Goal: Task Accomplishment & Management: Use online tool/utility

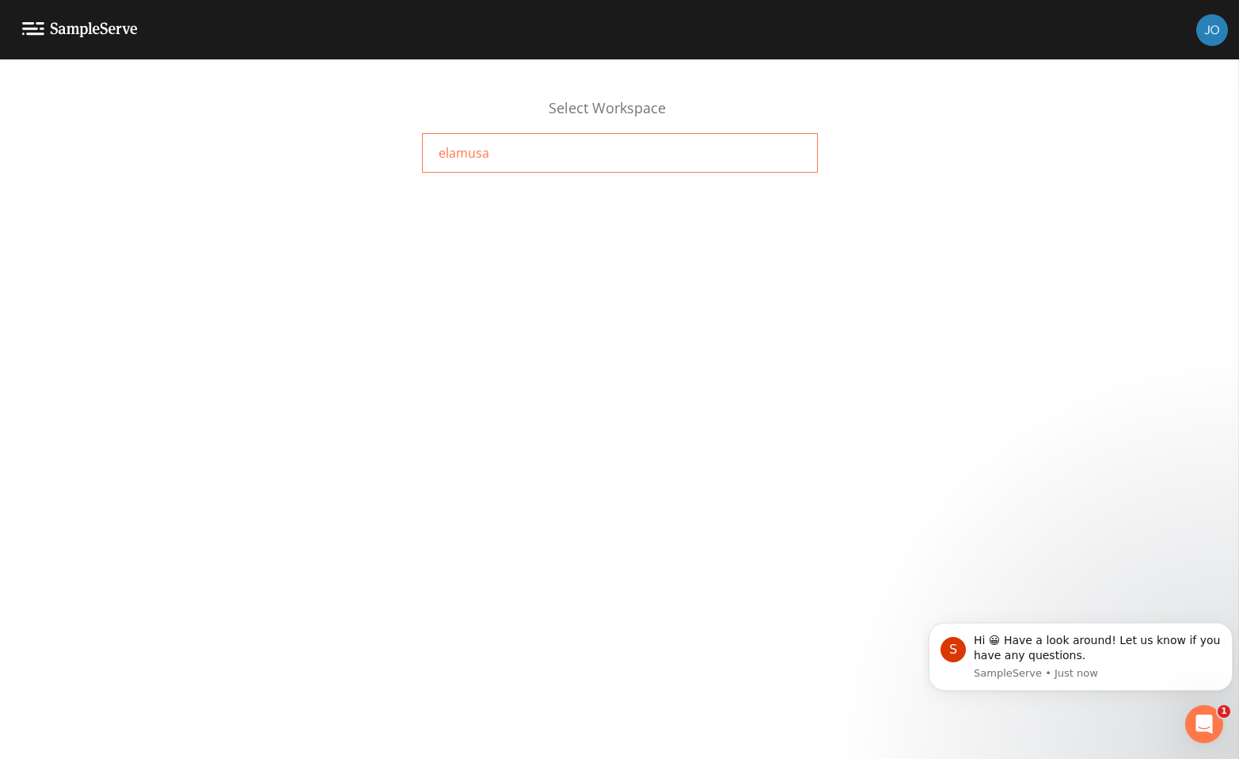
click at [491, 159] on div "elamusa" at bounding box center [620, 153] width 396 height 40
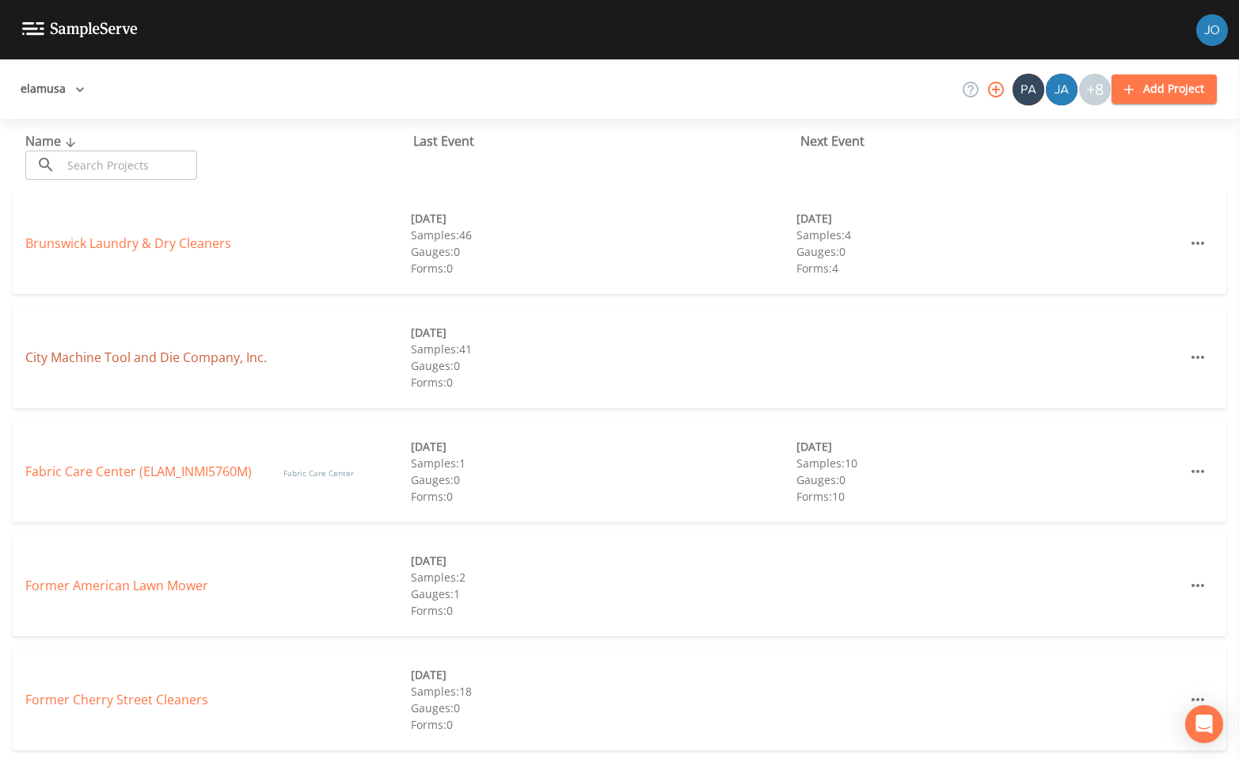
click at [197, 356] on link "City Machine Tool and Die Company, Inc." at bounding box center [146, 356] width 242 height 17
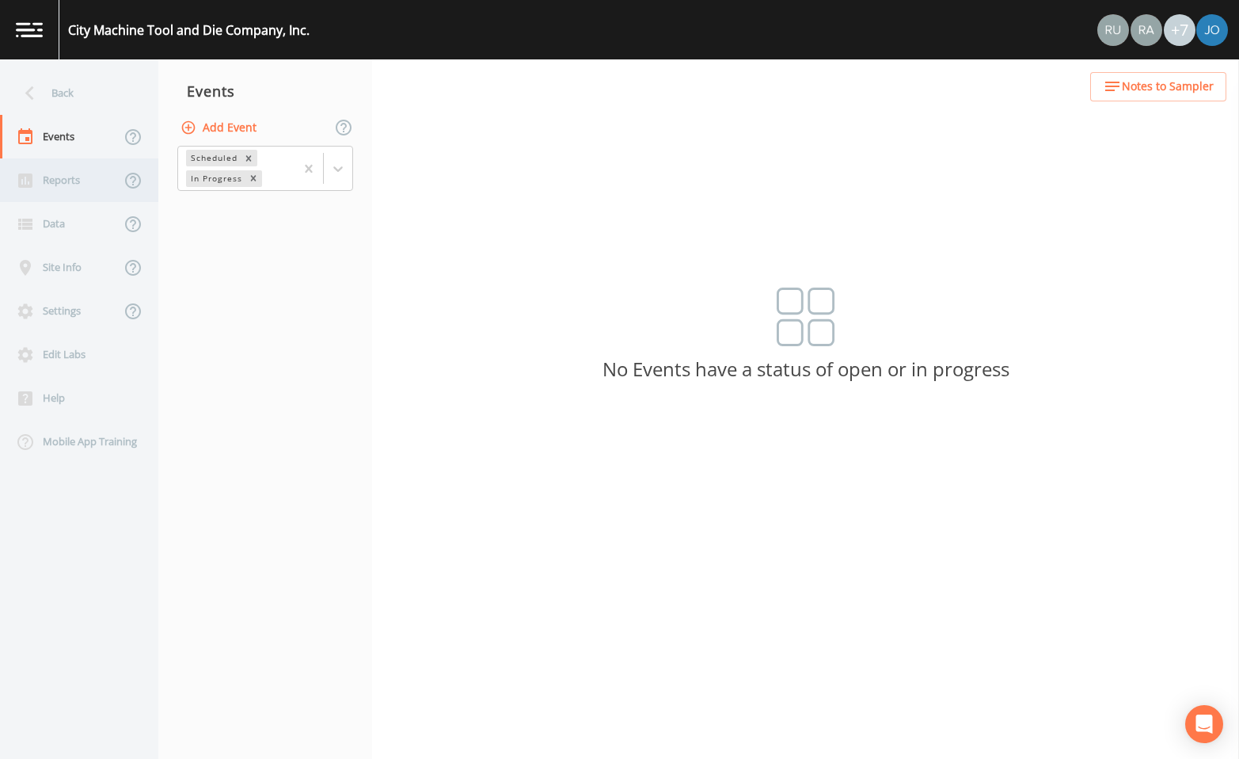
click at [67, 184] on div "Reports" at bounding box center [60, 180] width 120 height 44
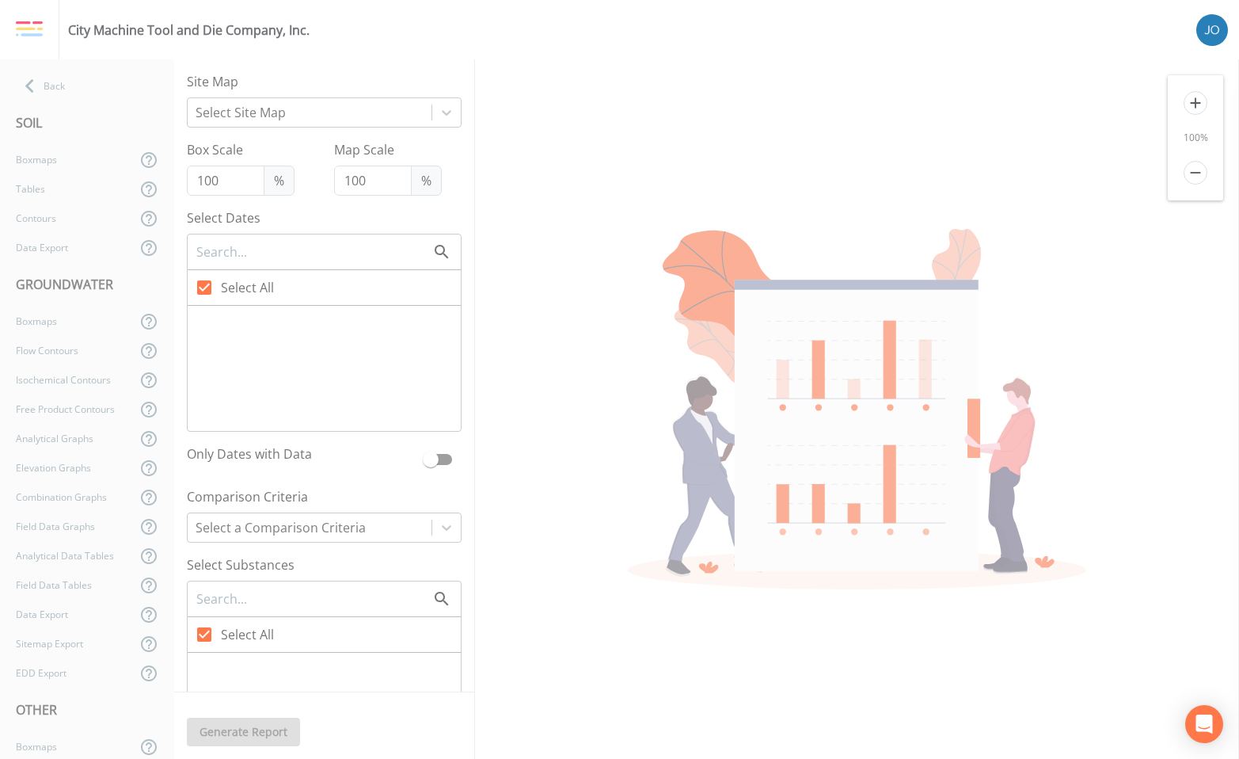
checkbox input "false"
click at [63, 210] on div "Contours" at bounding box center [68, 218] width 136 height 29
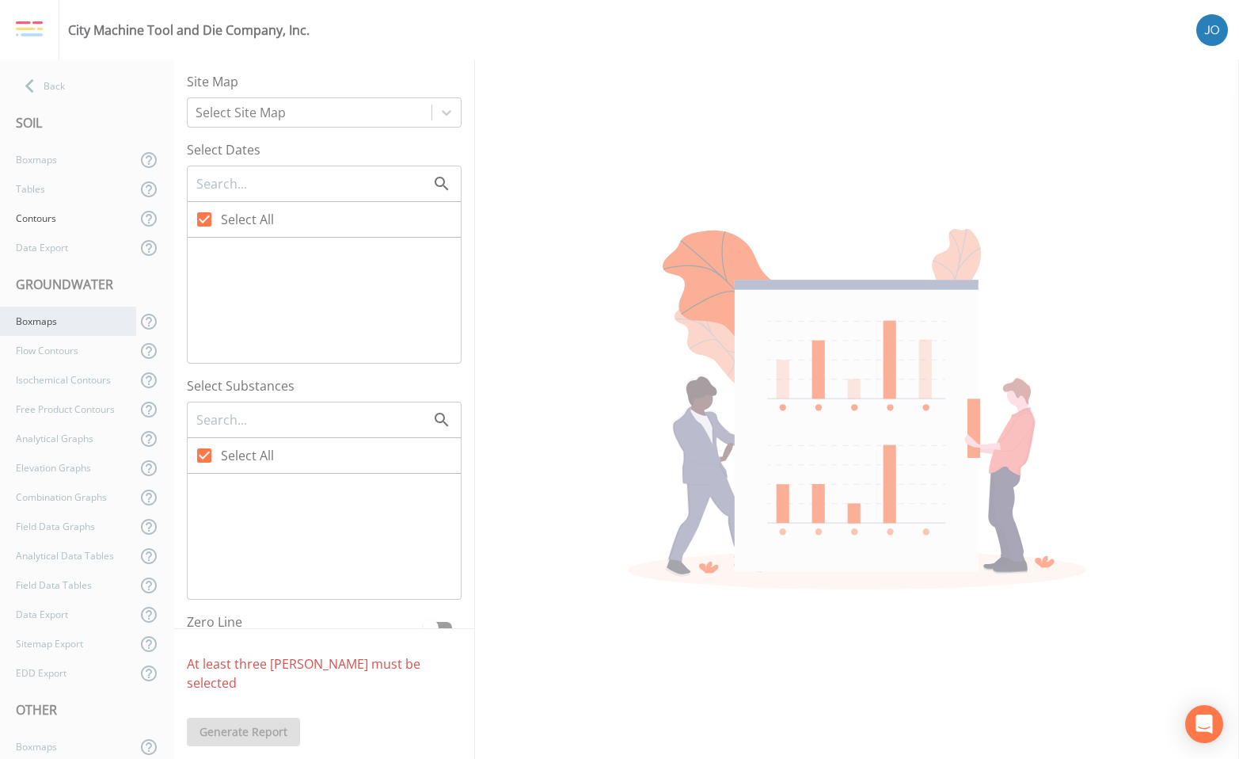
checkbox input "false"
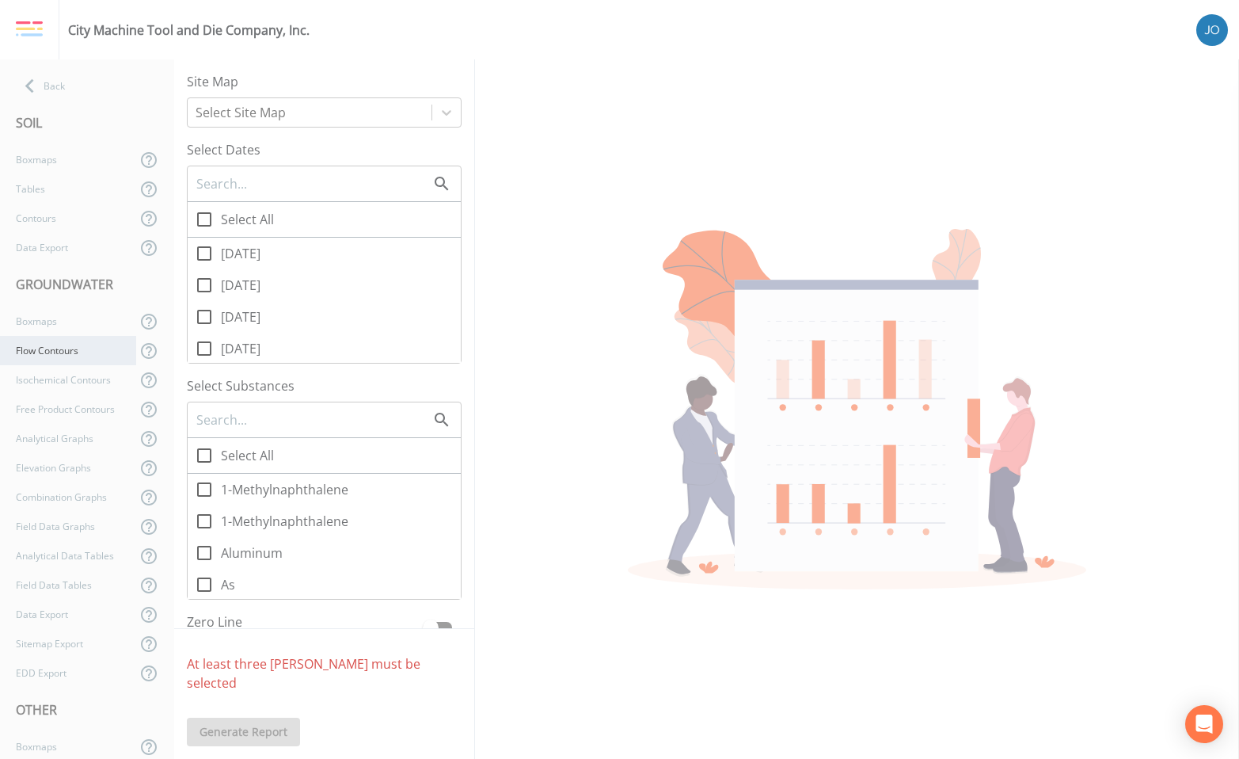
click at [58, 352] on div "Flow Contours" at bounding box center [68, 350] width 136 height 29
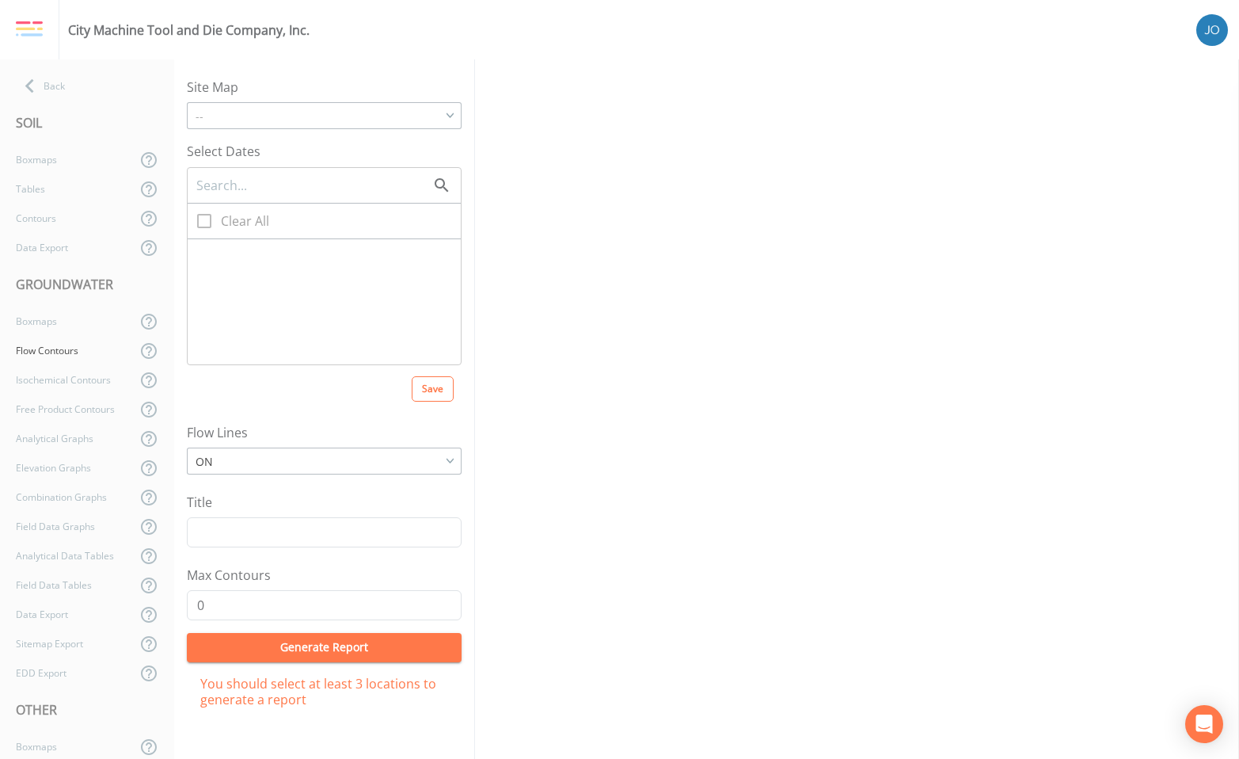
checkbox input "true"
type input "5"
click at [209, 258] on icon at bounding box center [204, 255] width 14 height 14
click at [204, 254] on input "[DATE]" at bounding box center [196, 246] width 16 height 16
checkbox input "false"
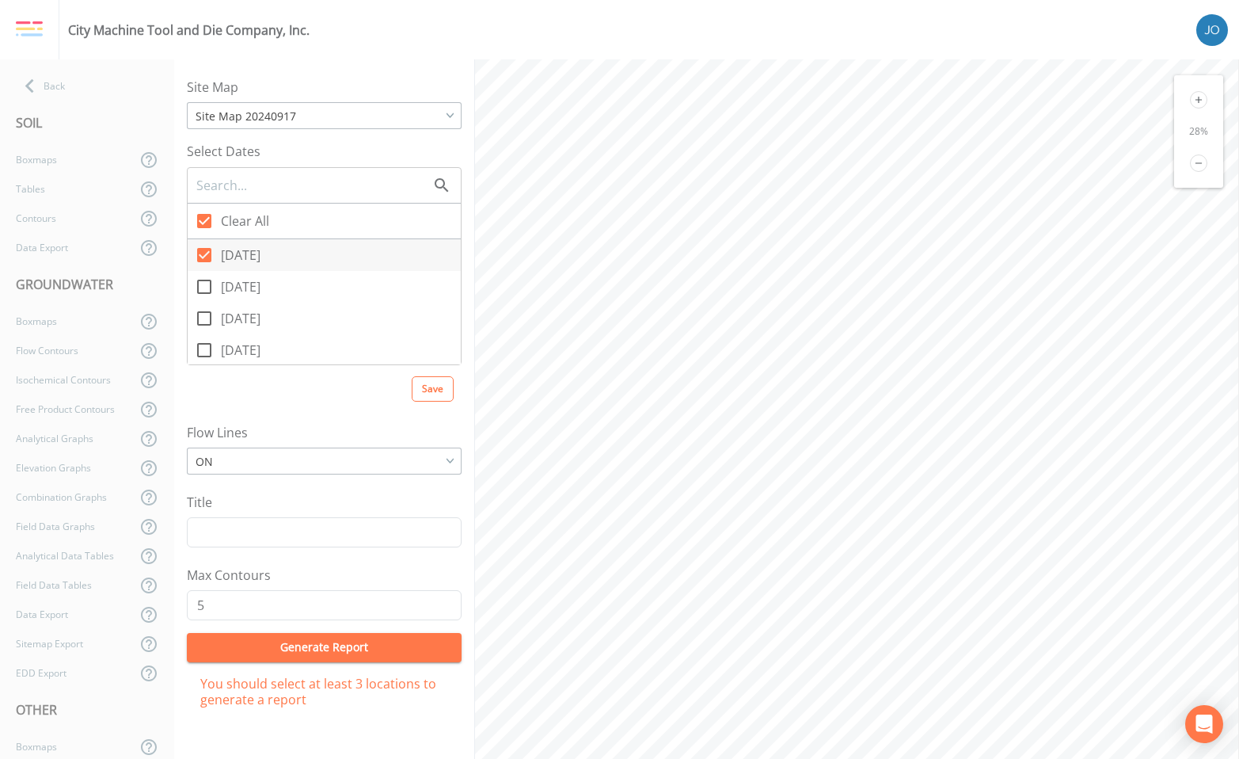
checkbox input "false"
click at [202, 252] on input "[DATE]" at bounding box center [196, 246] width 16 height 16
checkbox input "true"
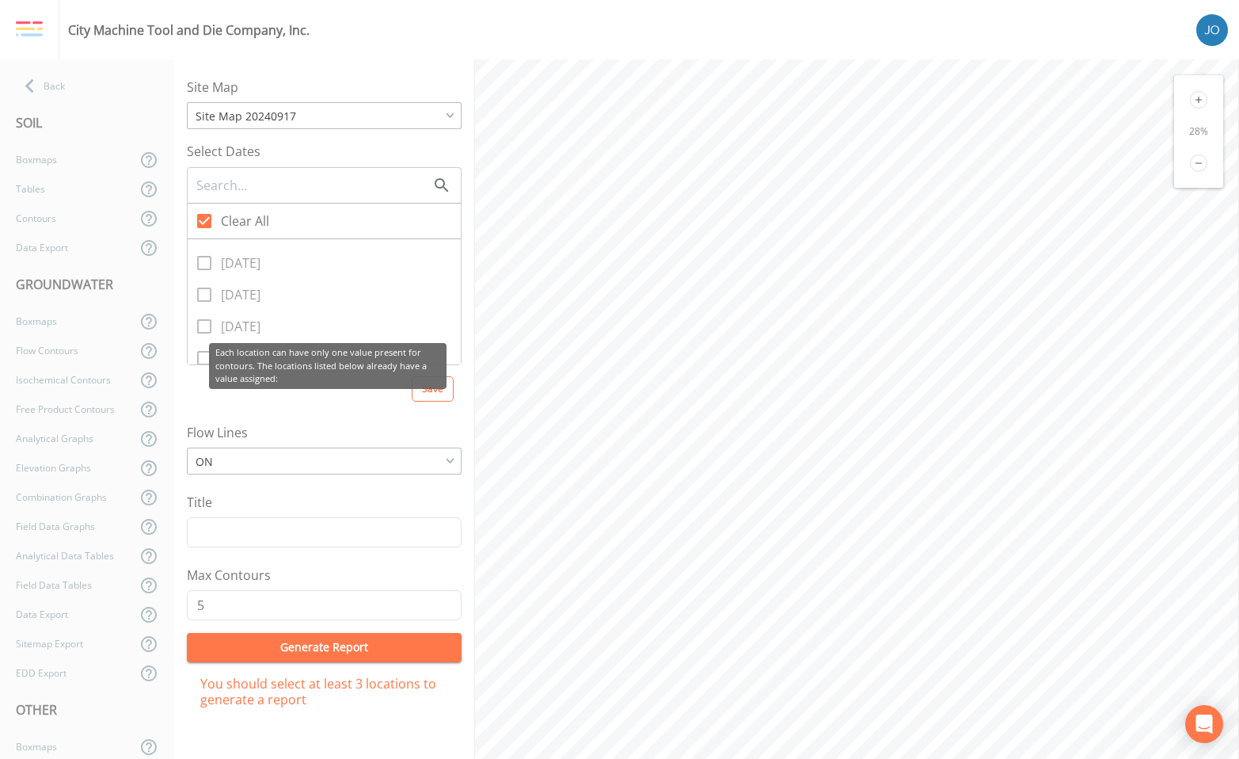
scroll to position [763, 0]
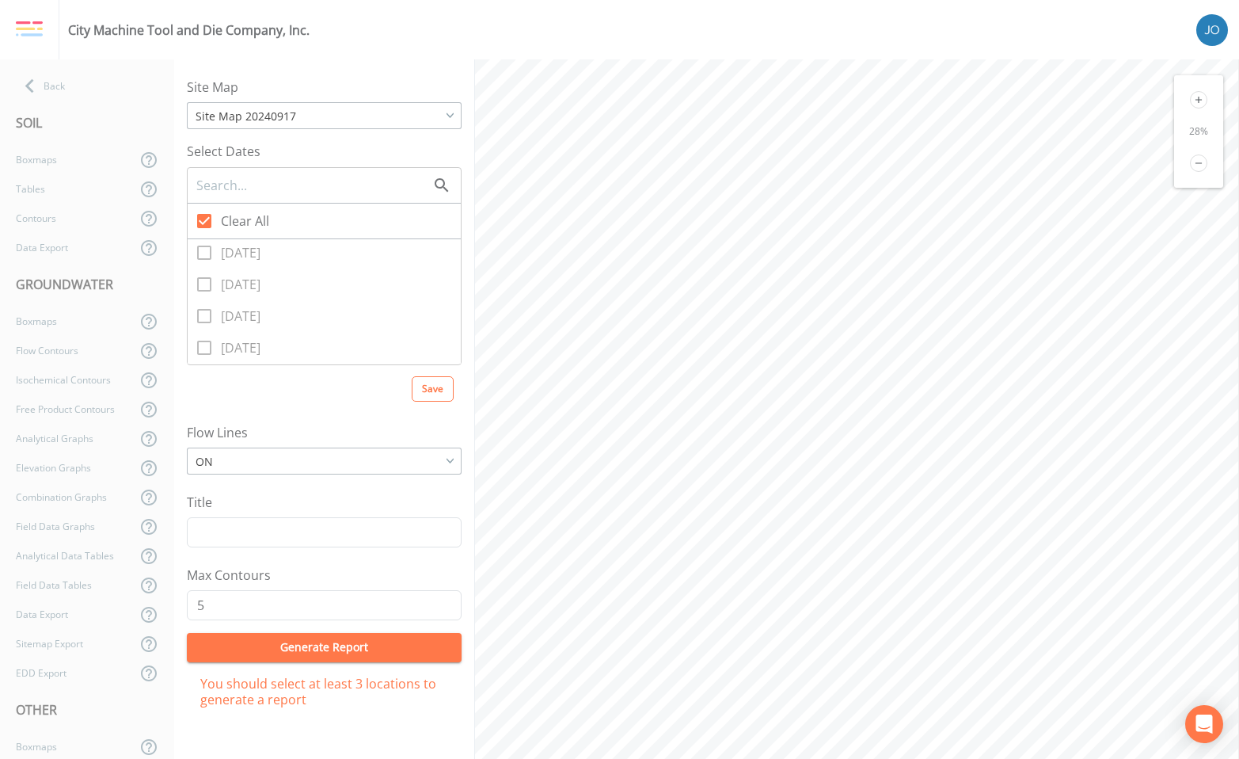
click at [269, 688] on p "You should select at least 3 locations to generate a report" at bounding box center [324, 691] width 248 height 32
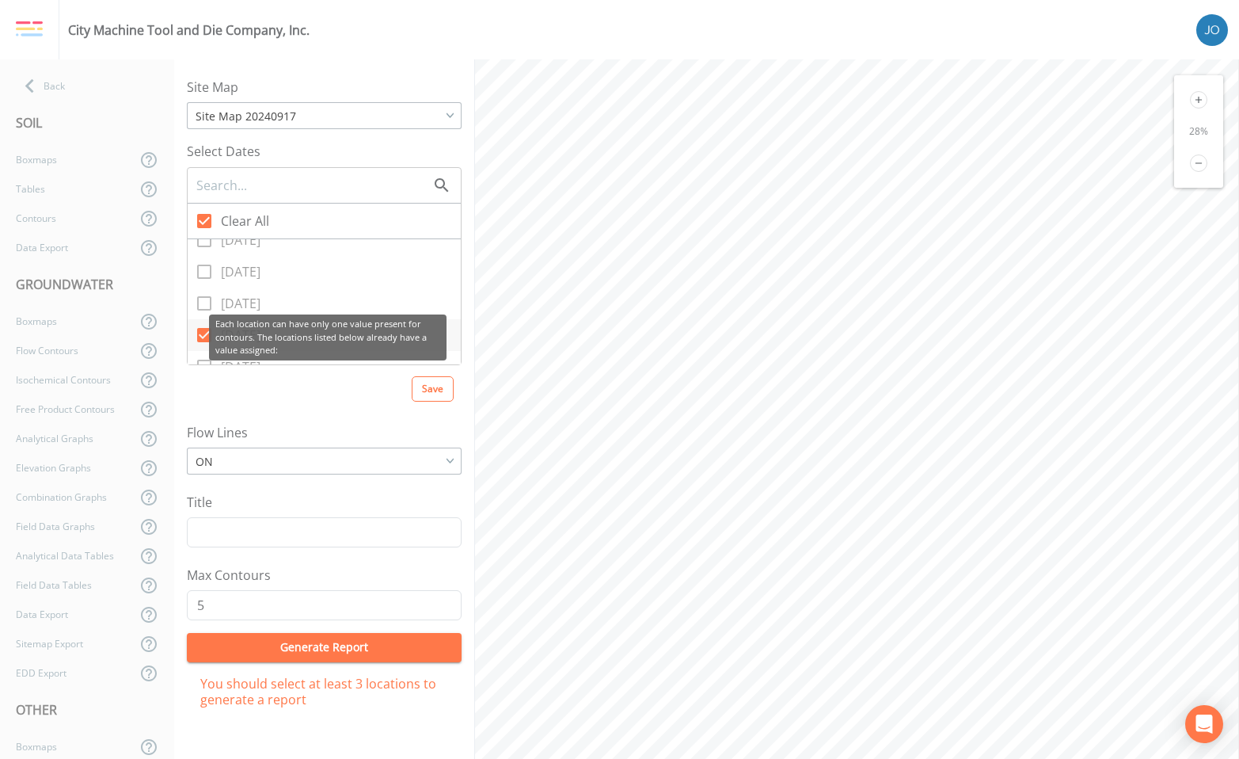
scroll to position [79, 0]
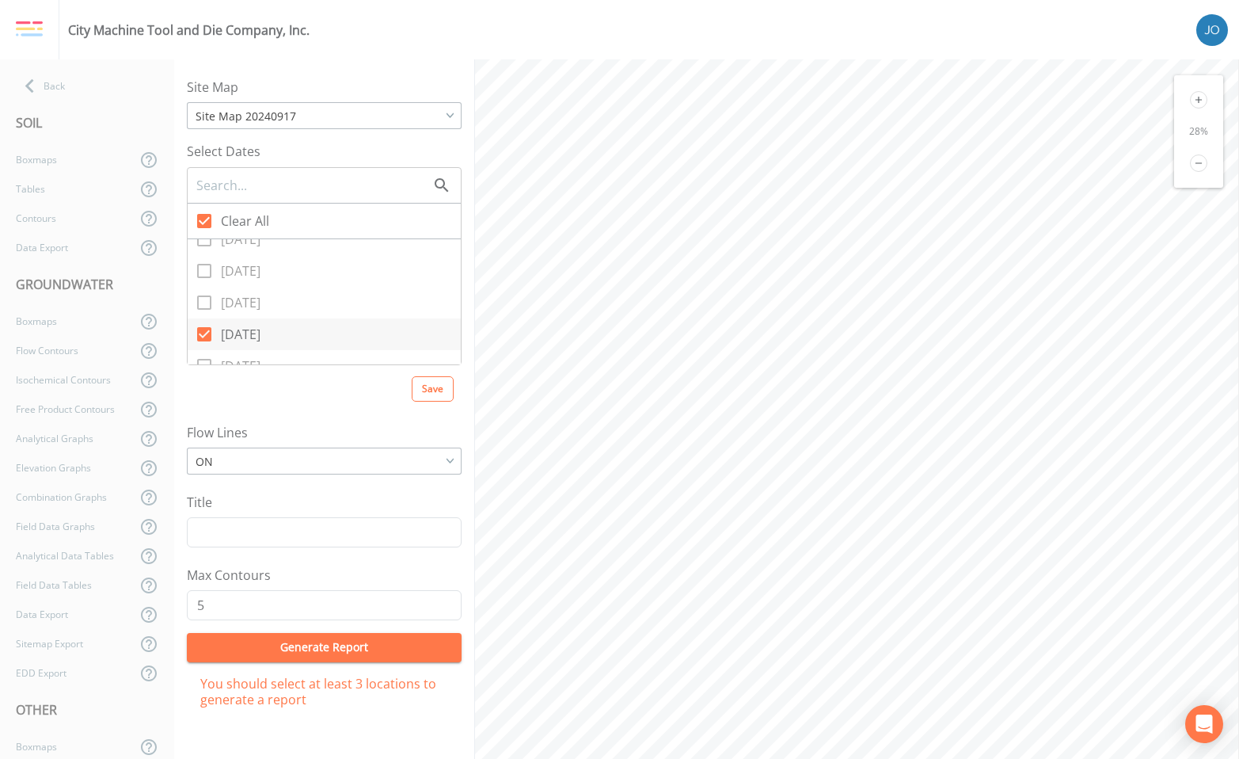
click at [373, 464] on div "ON" at bounding box center [324, 462] width 273 height 24
click at [362, 649] on button "Generate Report" at bounding box center [324, 647] width 275 height 29
click at [29, 89] on icon at bounding box center [30, 86] width 28 height 28
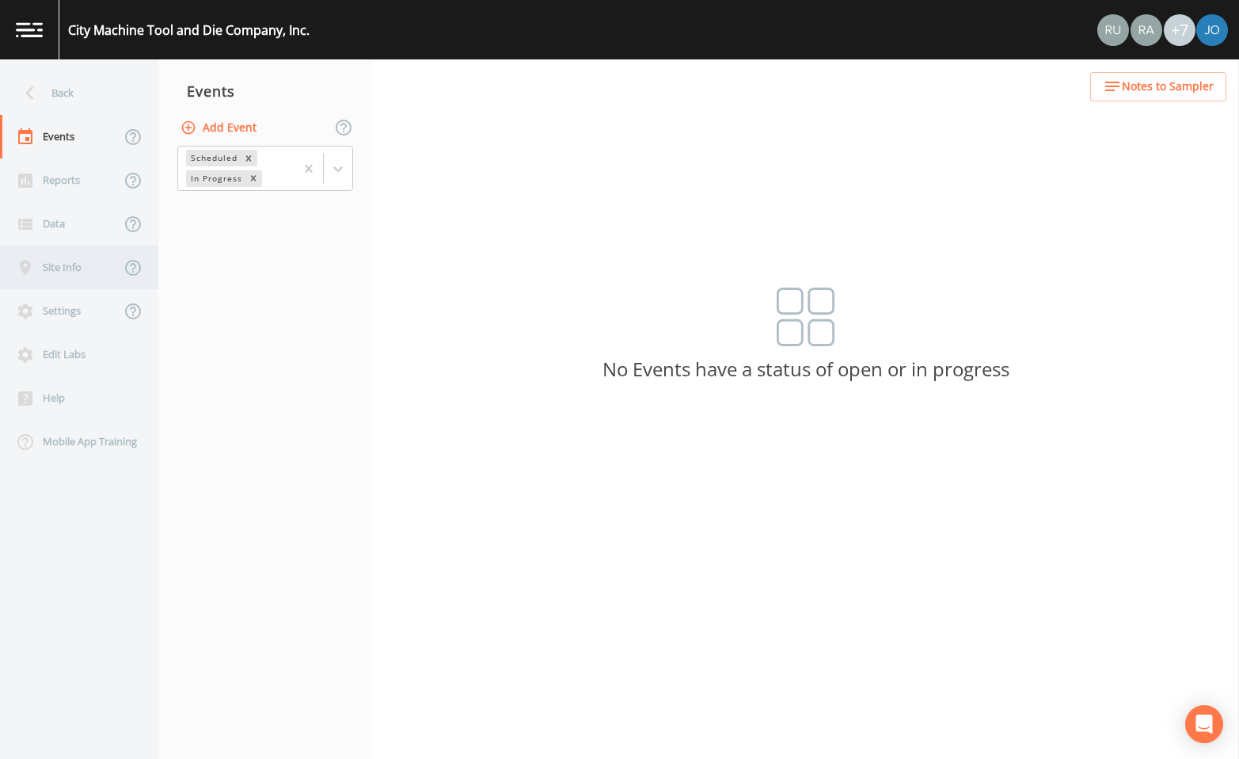
click at [48, 271] on div "Site Info" at bounding box center [60, 267] width 120 height 44
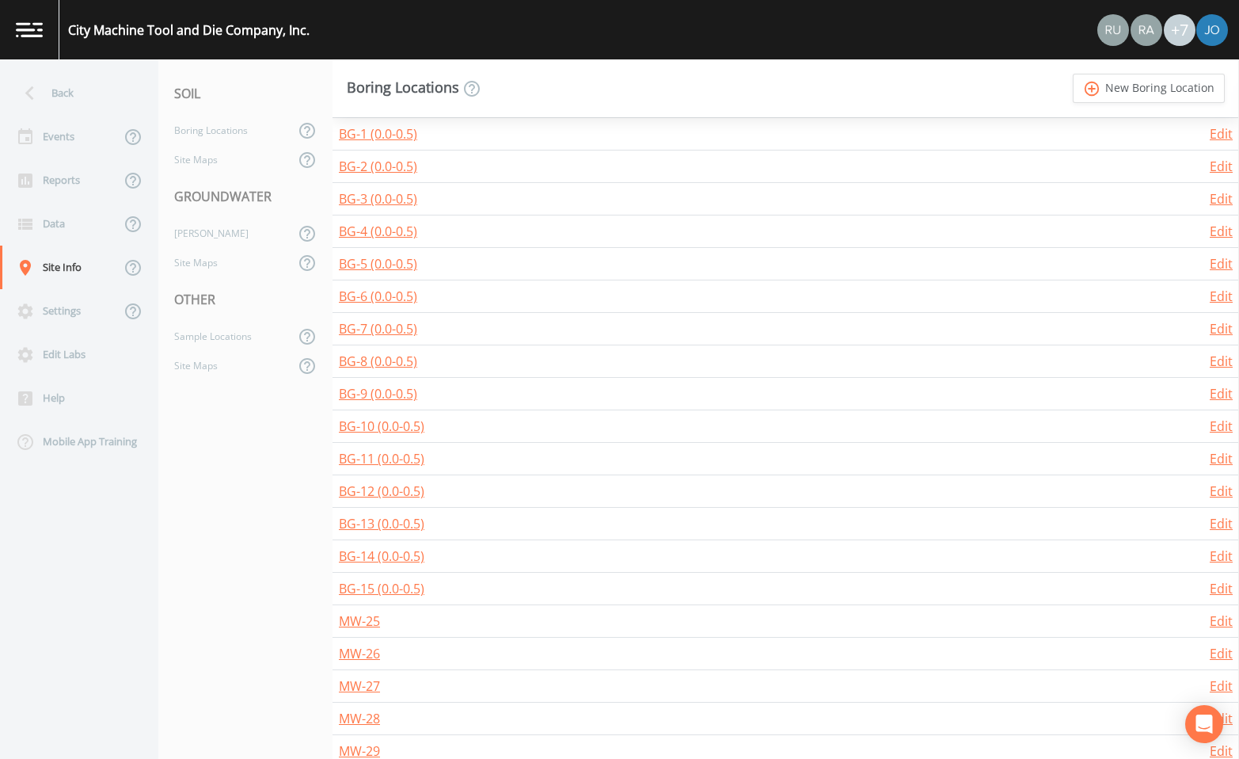
scroll to position [238, 0]
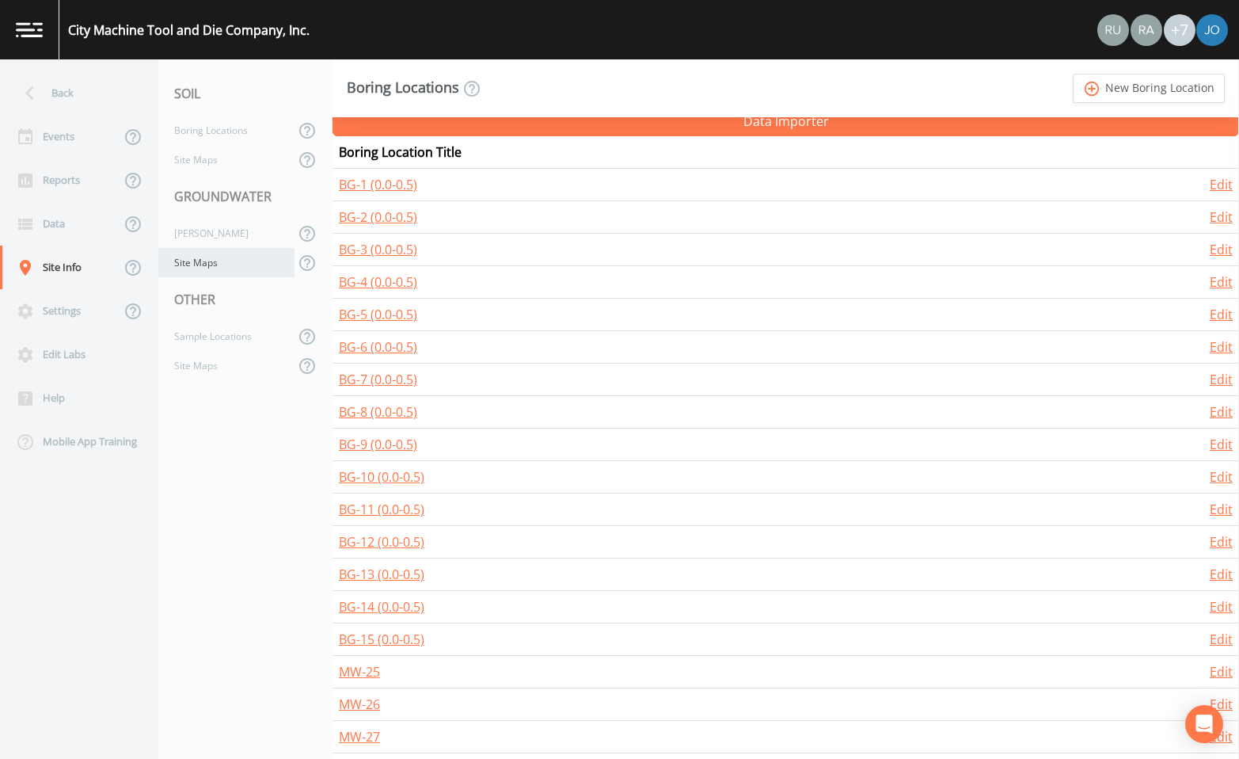
click at [196, 266] on div "Site Maps" at bounding box center [226, 262] width 136 height 29
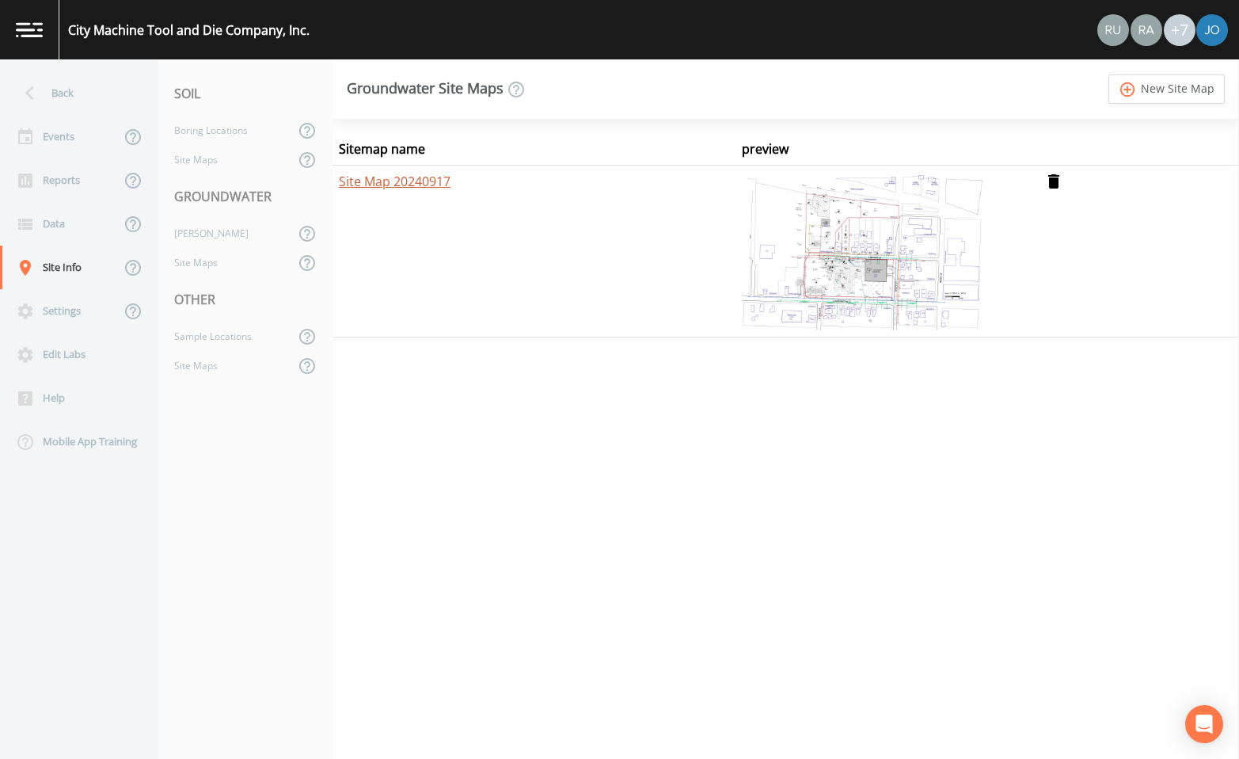
click at [380, 183] on link "Site Map 20240917" at bounding box center [395, 181] width 112 height 17
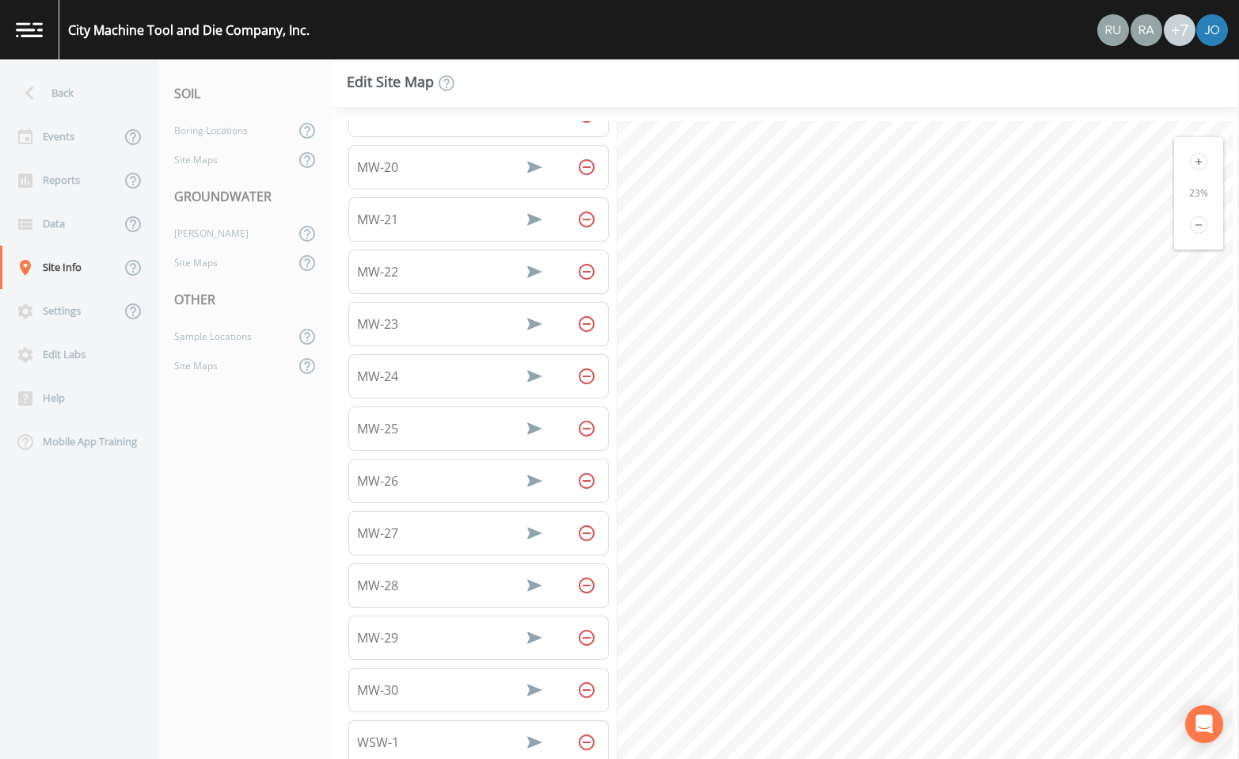
scroll to position [1258, 0]
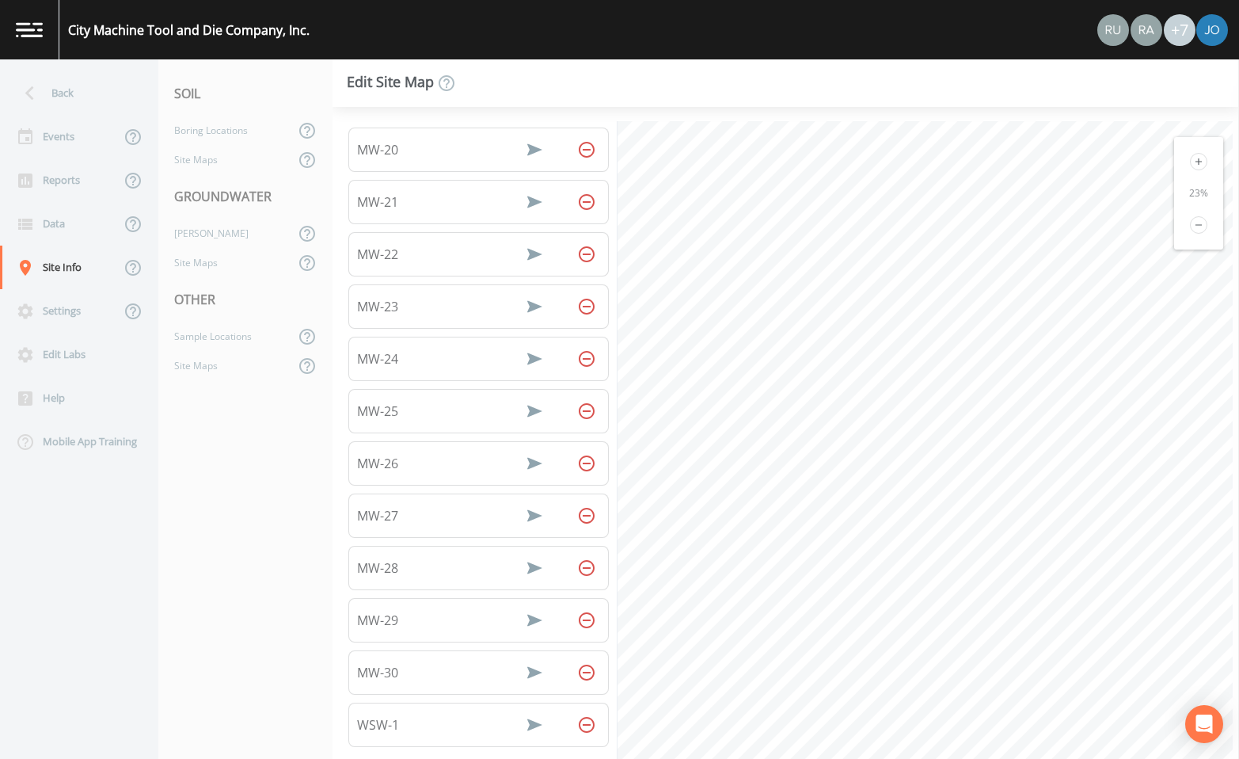
click at [435, 611] on li "MW-29" at bounding box center [478, 620] width 261 height 44
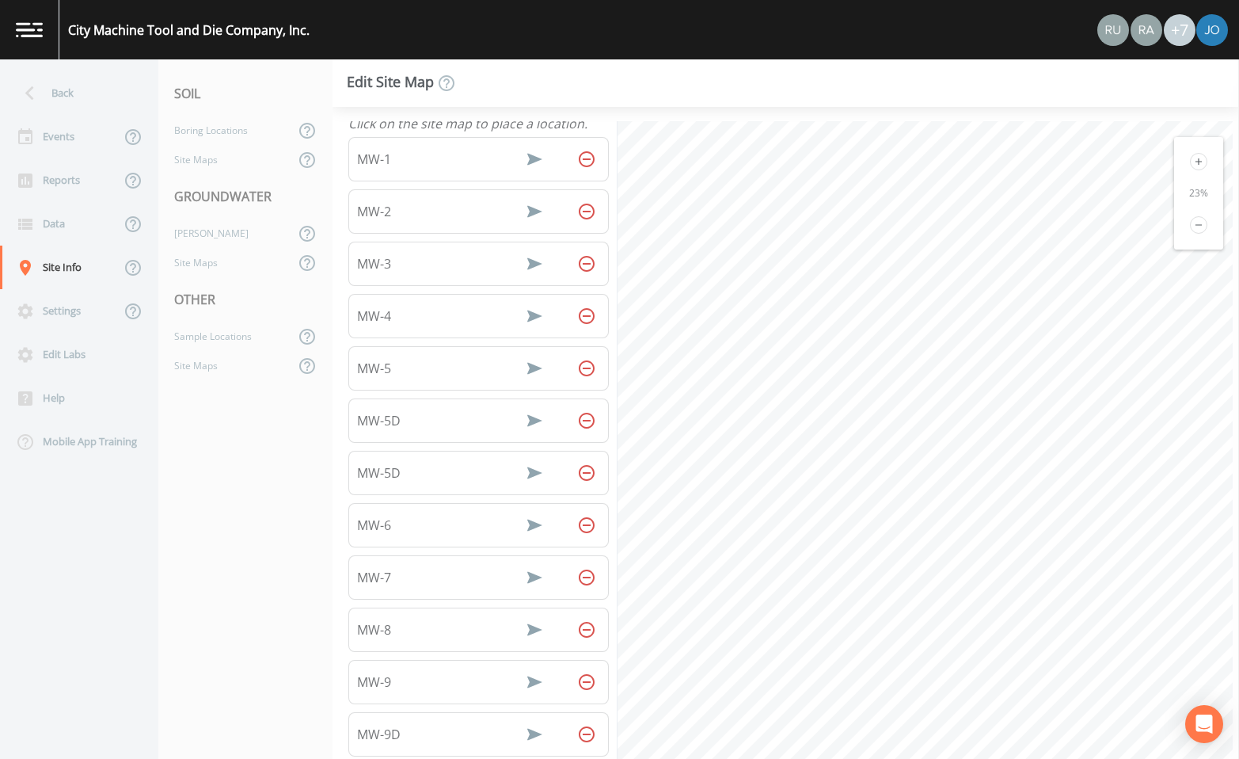
scroll to position [0, 0]
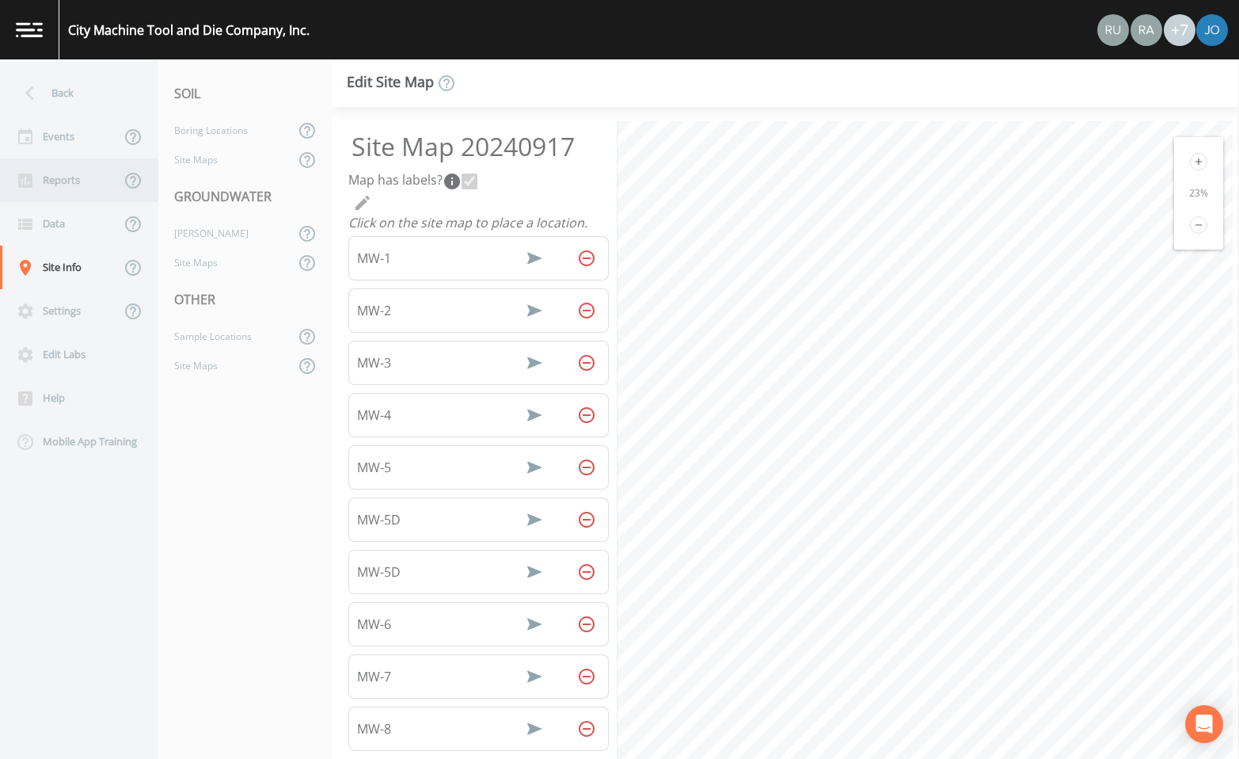
click at [54, 180] on div "Reports" at bounding box center [60, 180] width 120 height 44
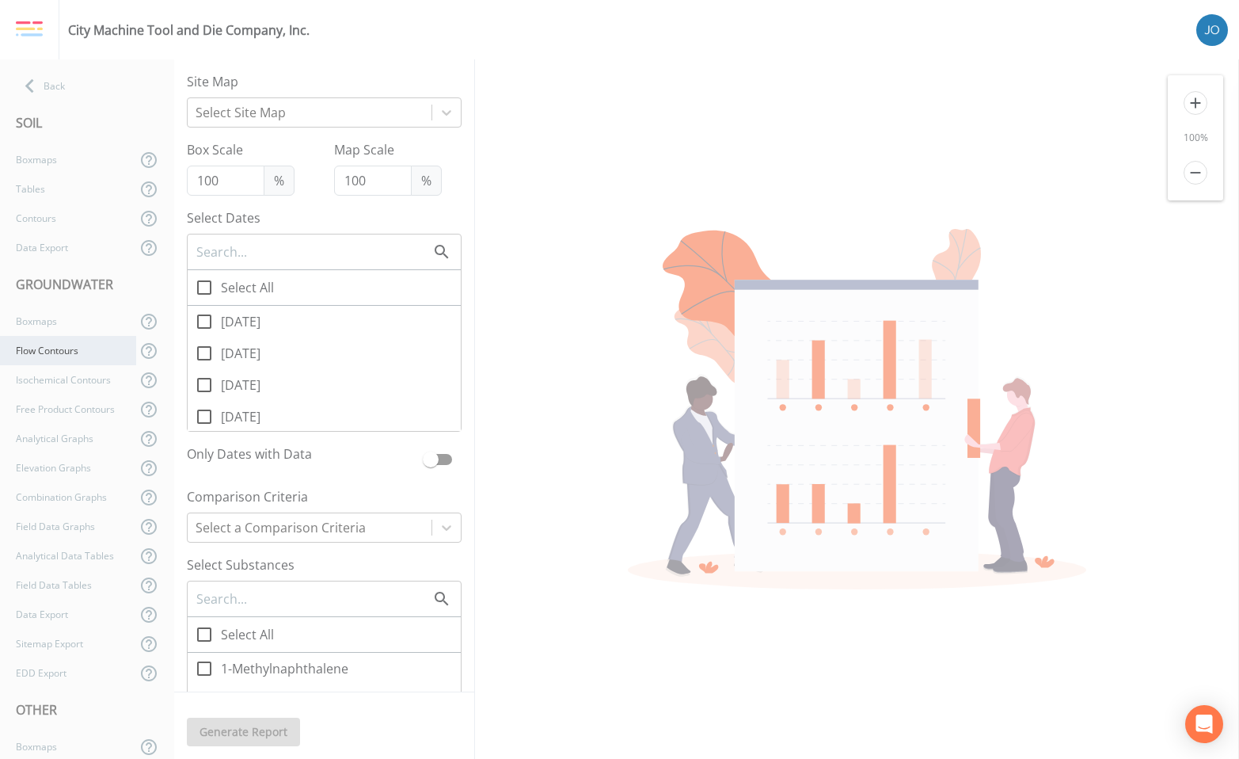
click at [75, 356] on div "Flow Contours" at bounding box center [68, 350] width 136 height 29
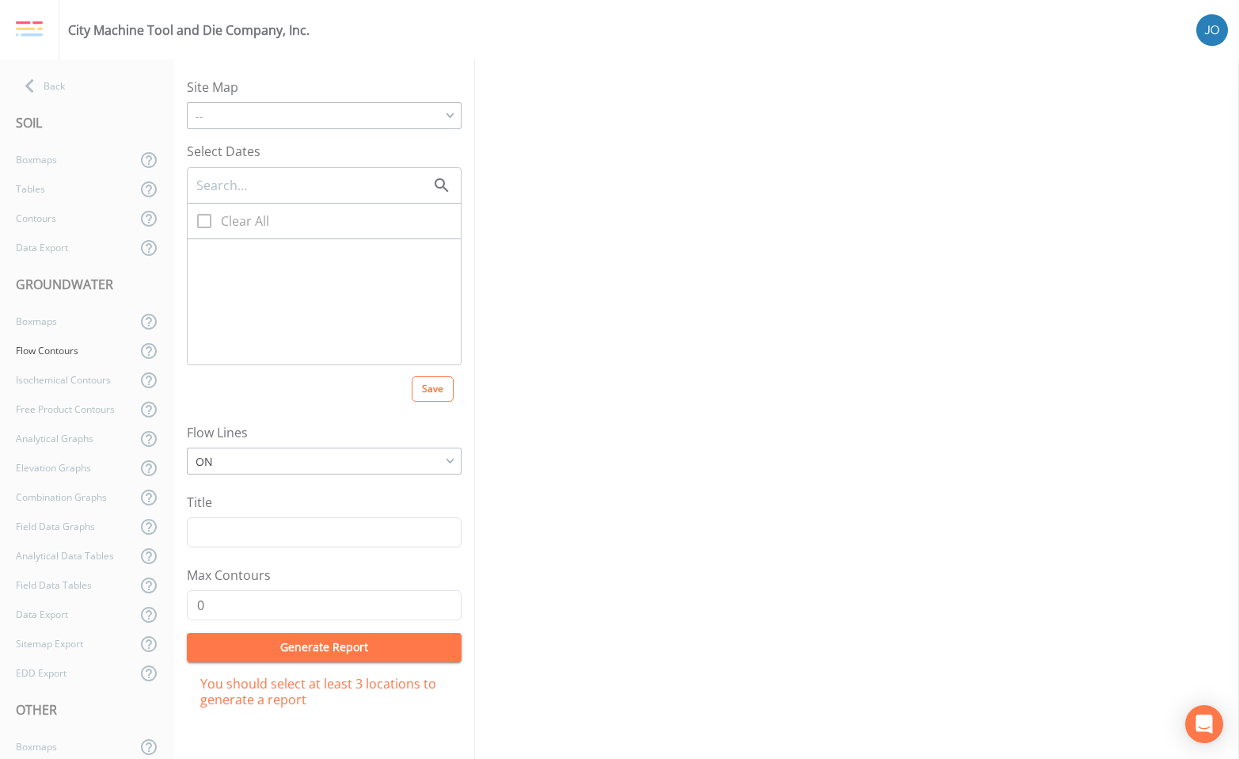
checkbox input "true"
type input "5"
click at [204, 257] on icon at bounding box center [204, 254] width 19 height 19
click at [204, 254] on input "[DATE]" at bounding box center [196, 246] width 16 height 16
checkbox input "false"
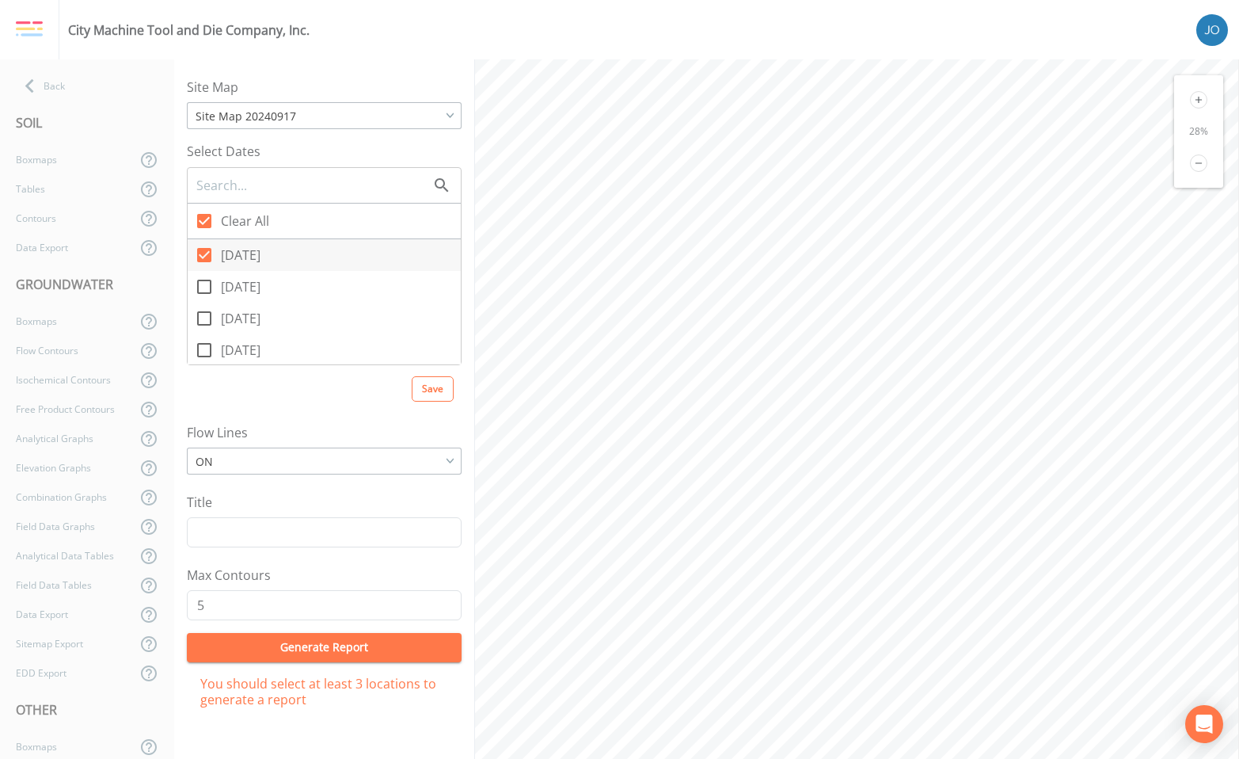
checkbox input "false"
click at [209, 255] on icon at bounding box center [204, 254] width 19 height 19
click at [204, 254] on input "[DATE]" at bounding box center [196, 246] width 16 height 16
checkbox input "true"
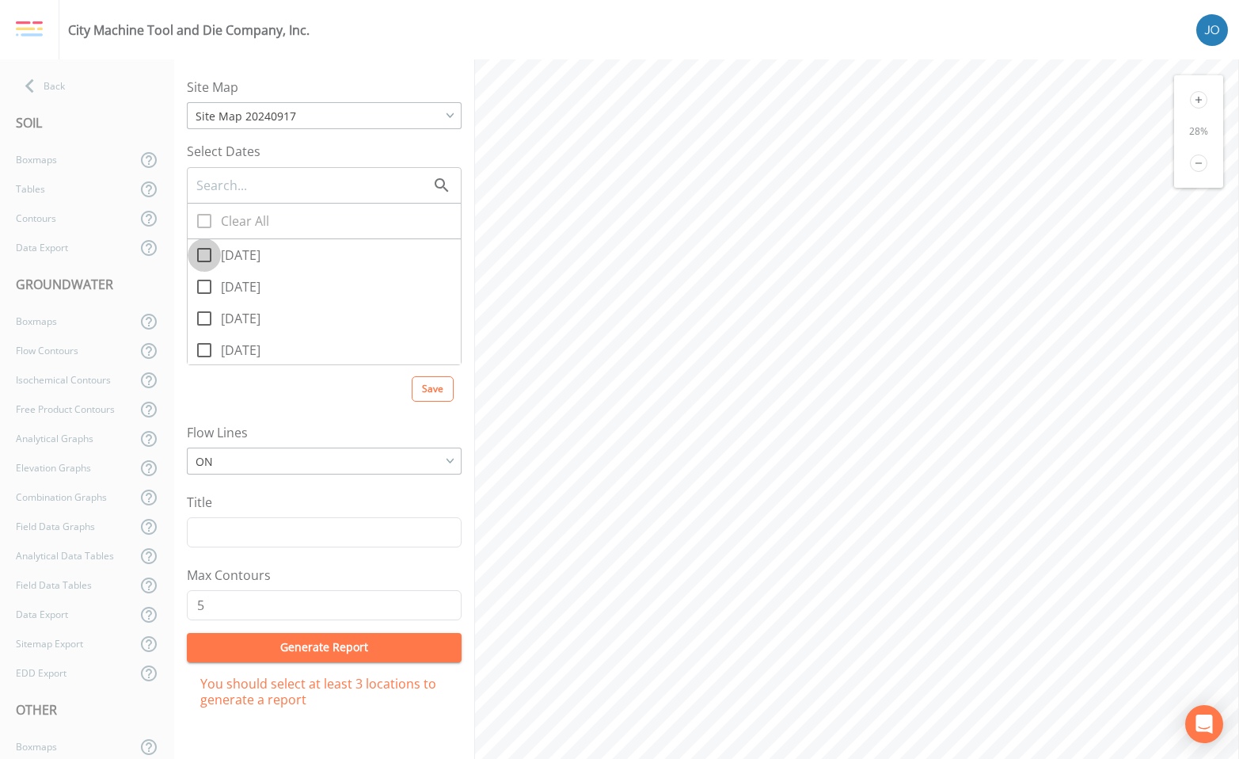
checkbox input "true"
click at [65, 466] on div "Elevation Graphs" at bounding box center [68, 467] width 136 height 29
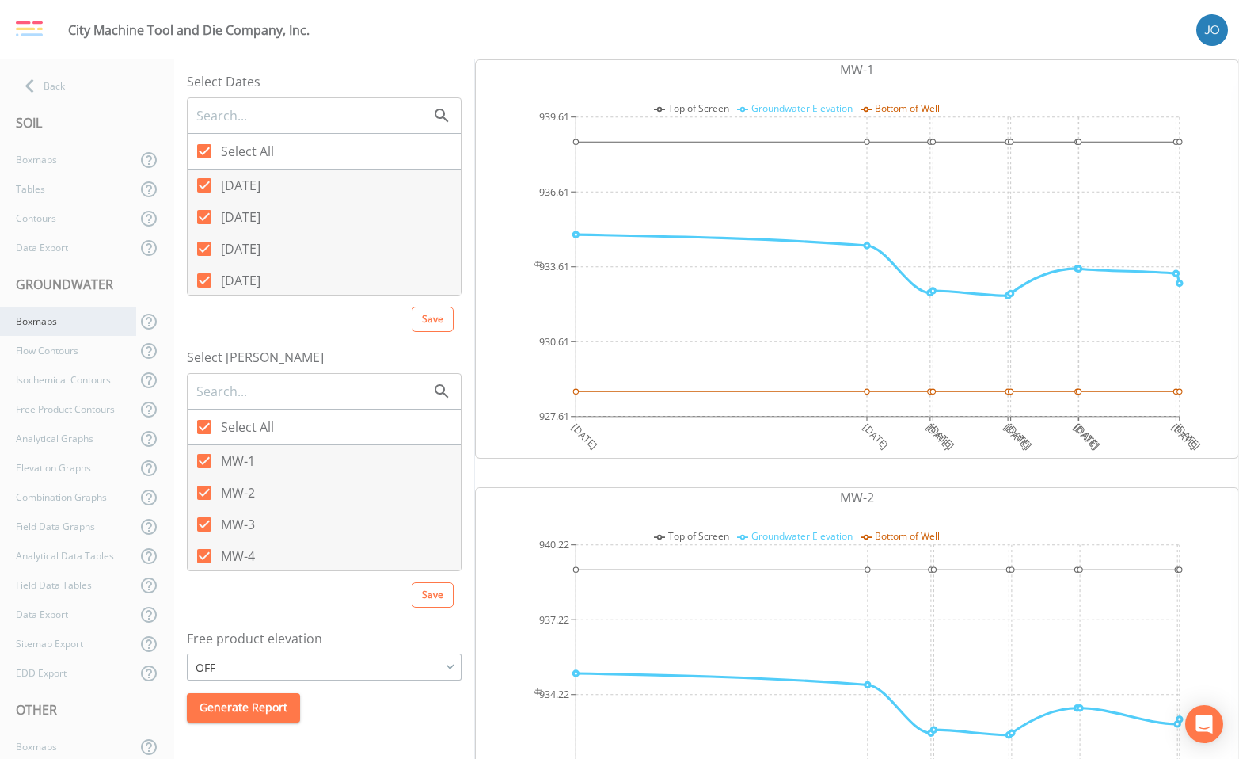
click at [62, 333] on div "Boxmaps" at bounding box center [68, 320] width 136 height 29
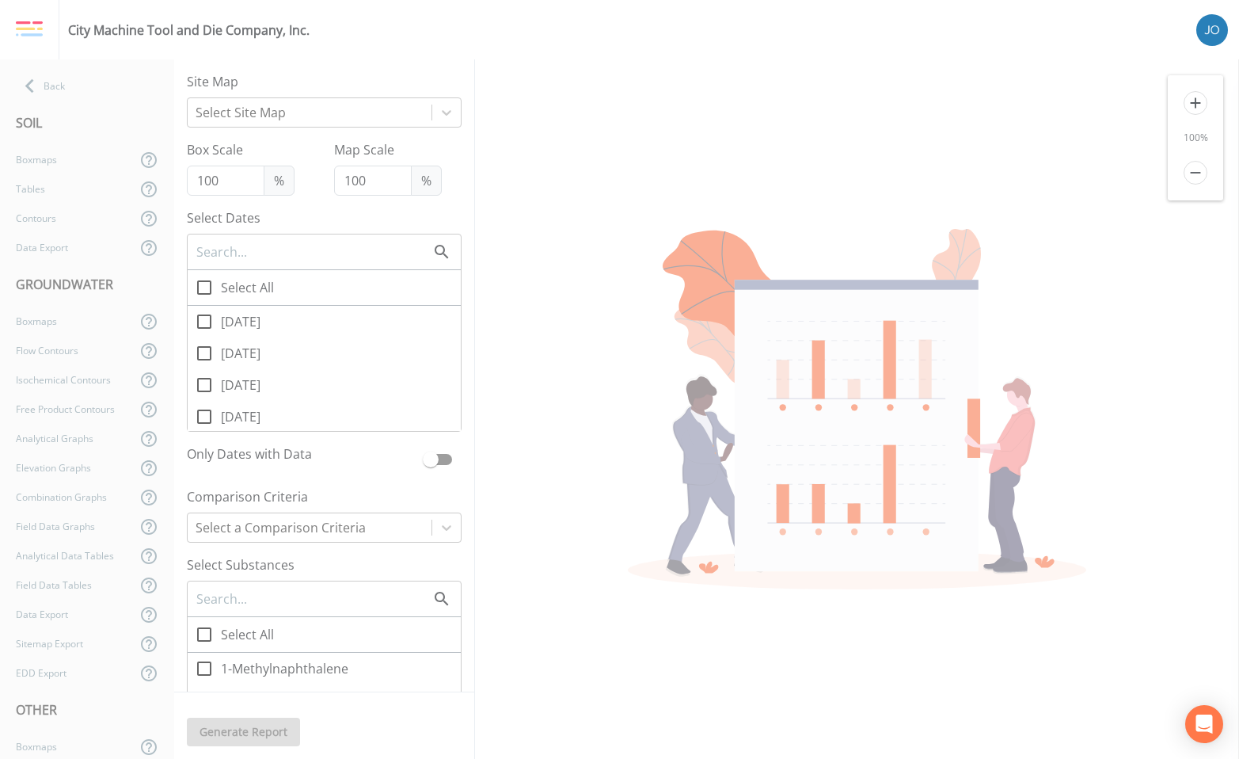
click at [206, 319] on icon at bounding box center [204, 321] width 19 height 19
click at [204, 319] on input "[DATE]" at bounding box center [196, 313] width 16 height 16
checkbox input "true"
click at [205, 353] on icon at bounding box center [204, 353] width 19 height 19
click at [204, 352] on input "[DATE]" at bounding box center [196, 345] width 16 height 16
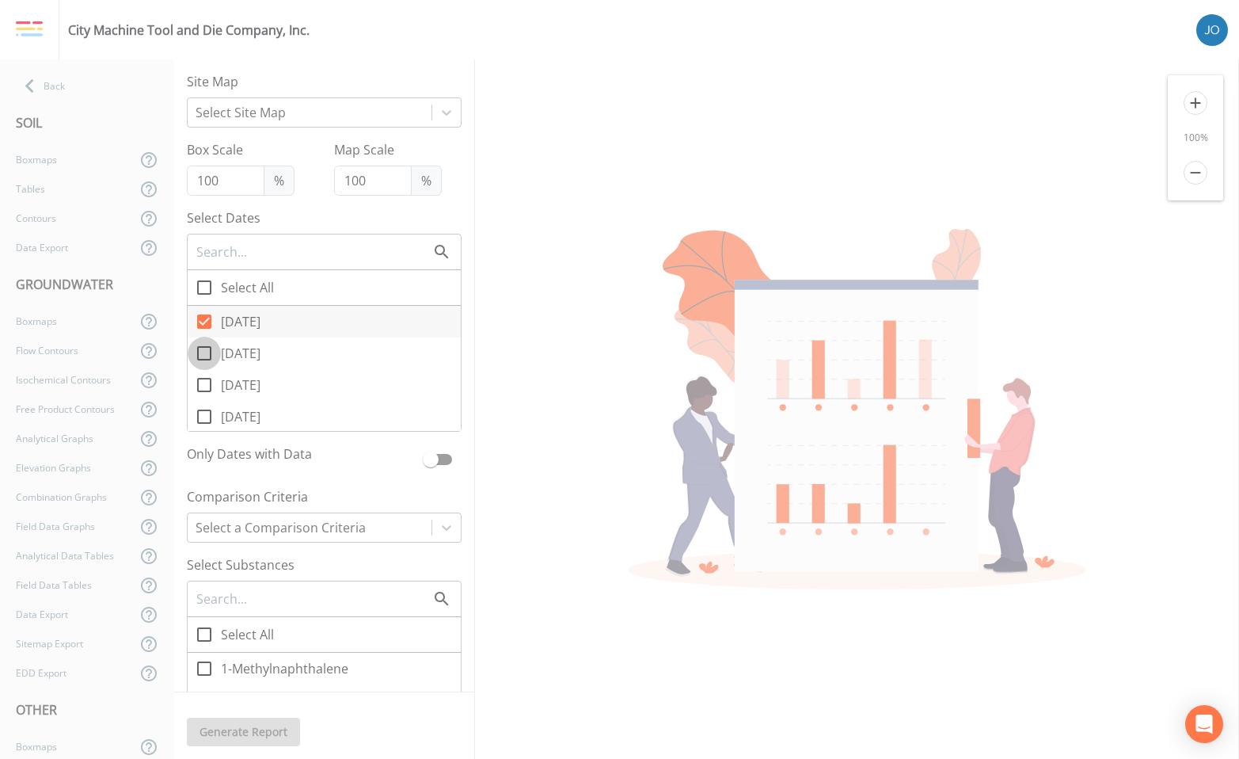
checkbox input "true"
click at [204, 381] on icon at bounding box center [204, 384] width 19 height 19
click at [204, 381] on input "[DATE]" at bounding box center [196, 376] width 16 height 16
checkbox input "true"
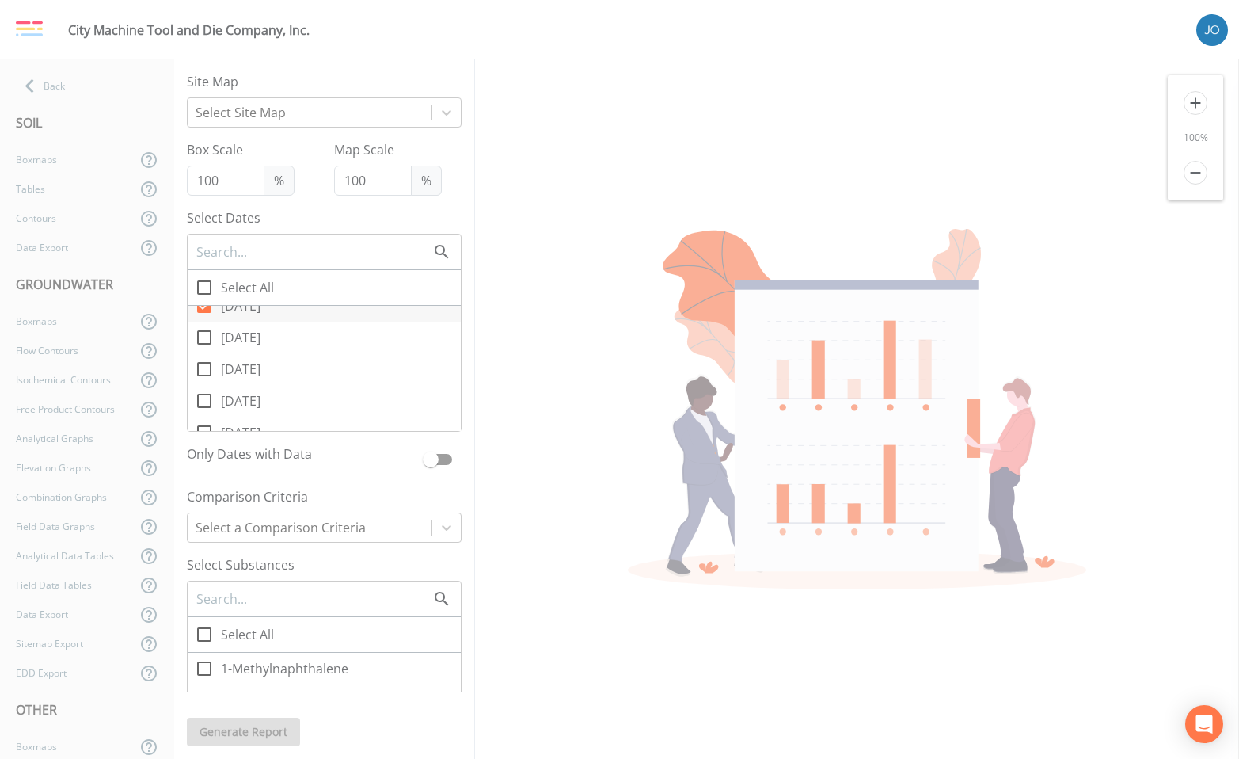
click at [212, 336] on icon at bounding box center [204, 337] width 19 height 19
click at [204, 336] on input "[DATE]" at bounding box center [196, 329] width 16 height 16
checkbox input "true"
click at [205, 367] on icon at bounding box center [204, 369] width 19 height 19
click at [204, 367] on input "[DATE]" at bounding box center [196, 360] width 16 height 16
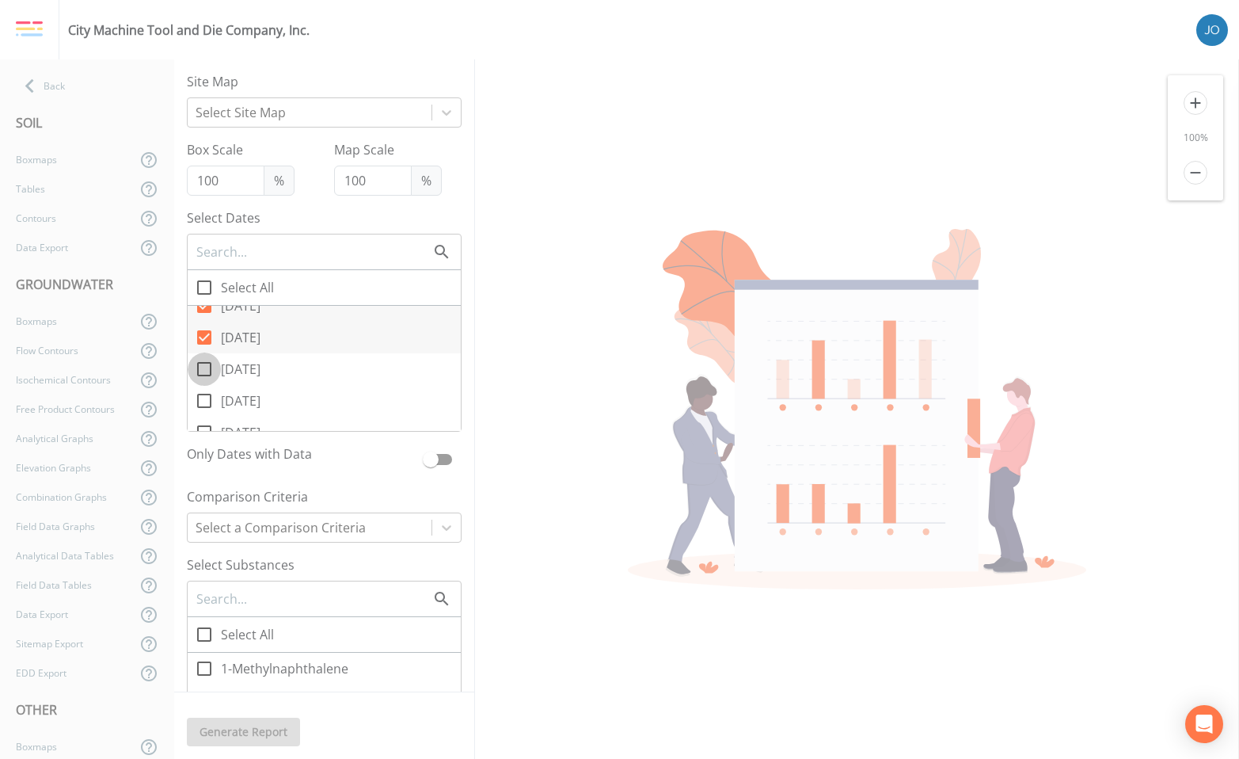
checkbox input "true"
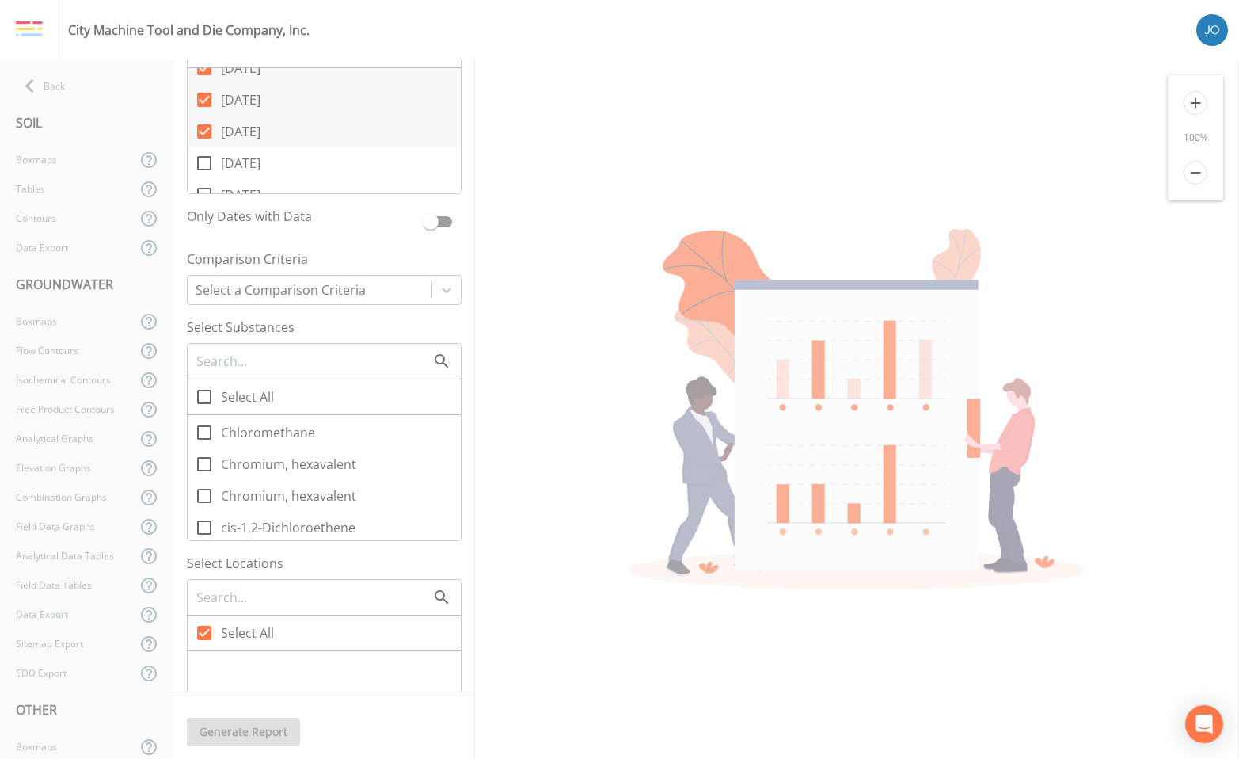
scroll to position [1425, 0]
click at [205, 458] on icon at bounding box center [204, 462] width 19 height 19
click at [204, 458] on input "Chromium, hexavalent" at bounding box center [196, 454] width 16 height 16
checkbox input "true"
click at [209, 496] on icon at bounding box center [204, 494] width 19 height 19
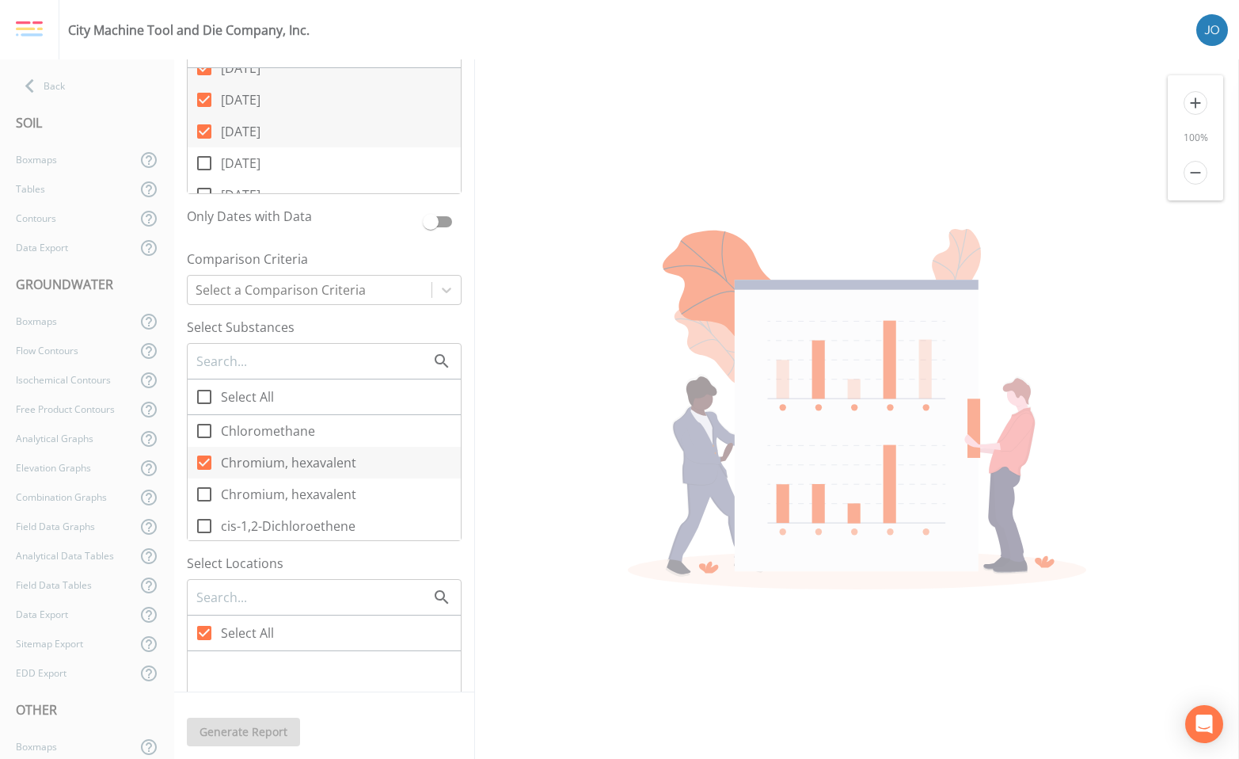
click at [204, 493] on input "Chromium, hexavalent" at bounding box center [196, 486] width 16 height 16
checkbox input "true"
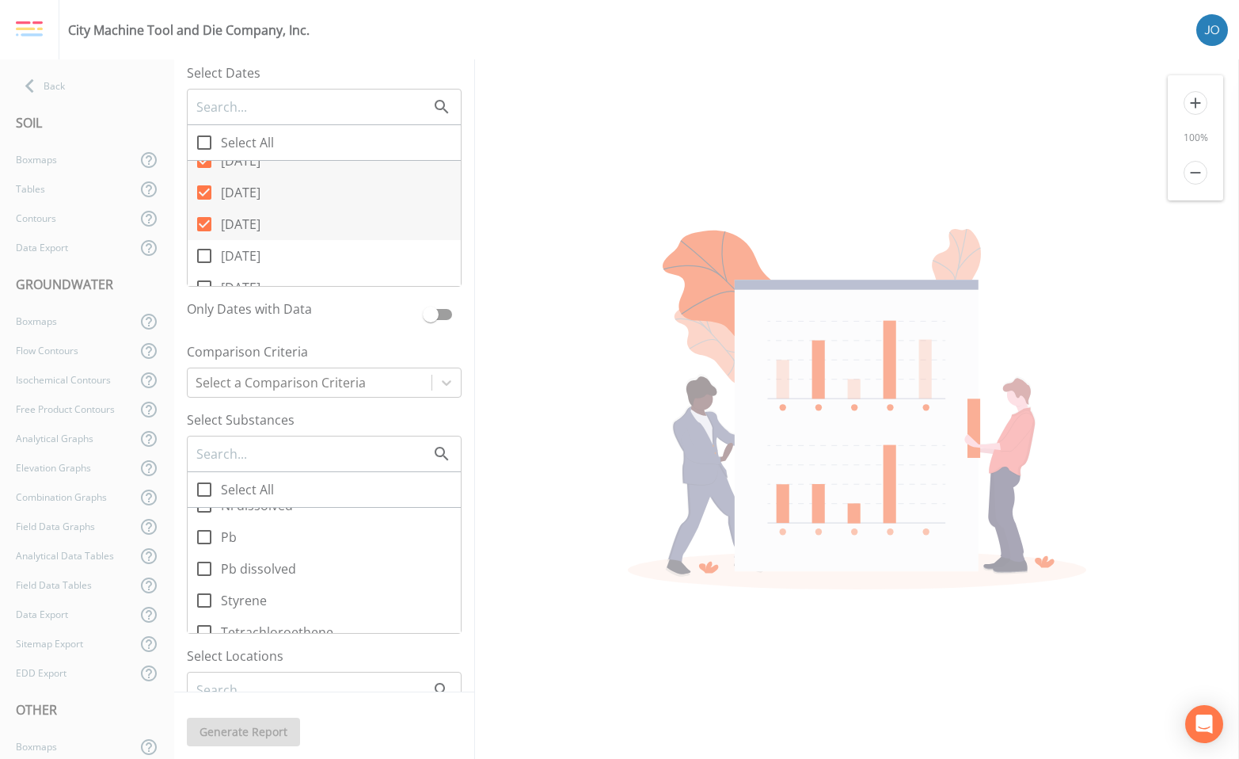
scroll to position [158, 0]
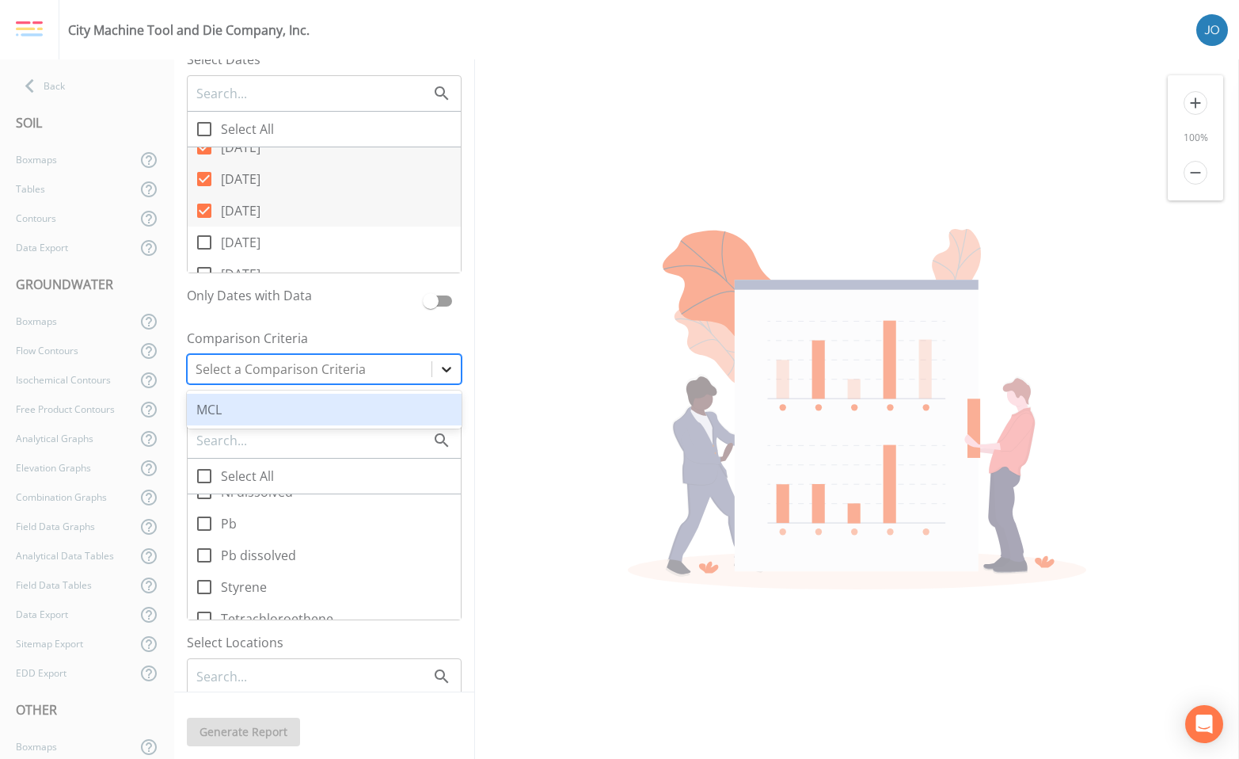
click at [439, 364] on icon at bounding box center [447, 369] width 16 height 16
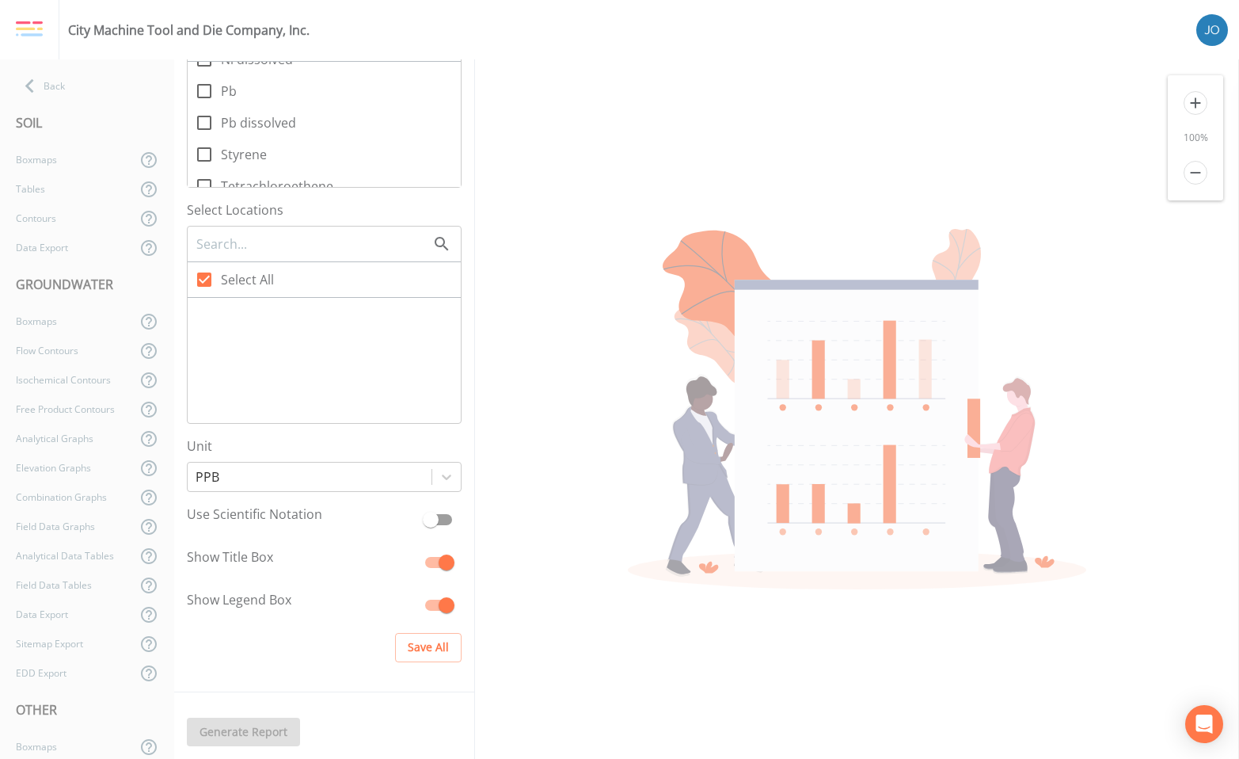
scroll to position [599, 0]
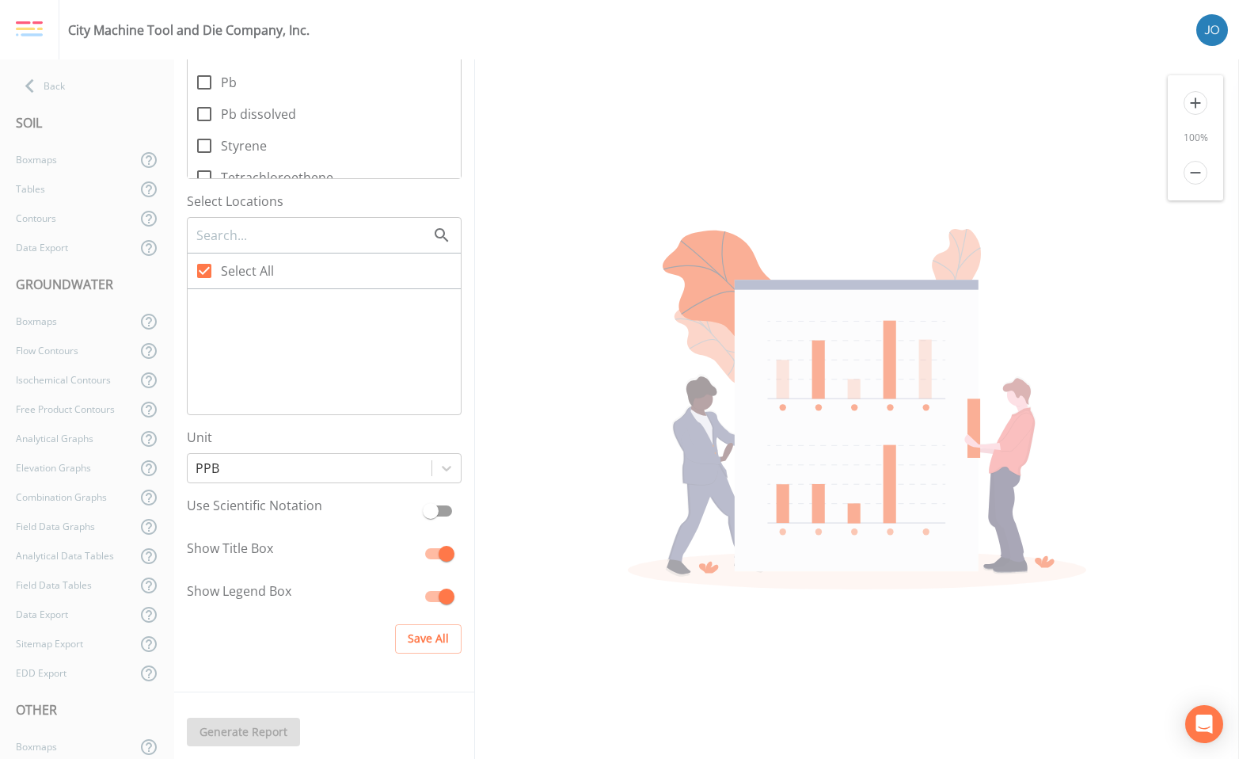
click at [269, 732] on div "Generate Report" at bounding box center [324, 732] width 300 height 55
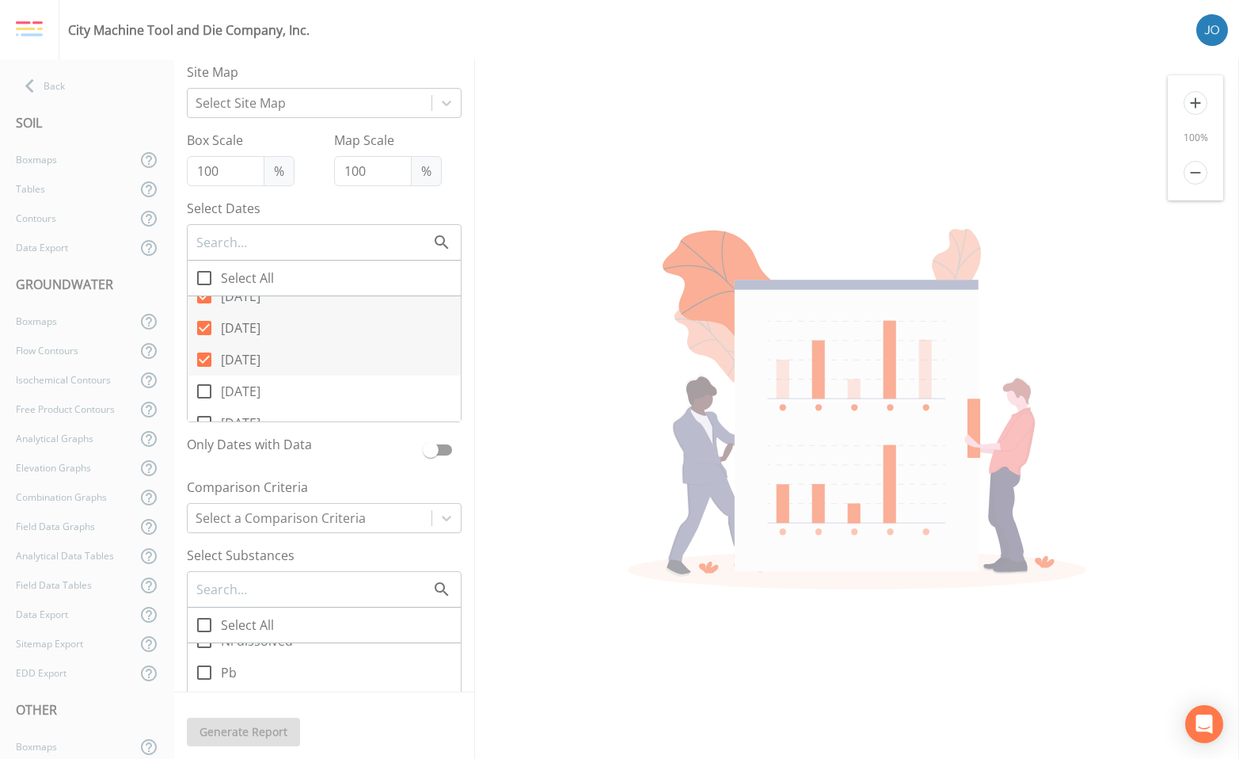
scroll to position [0, 0]
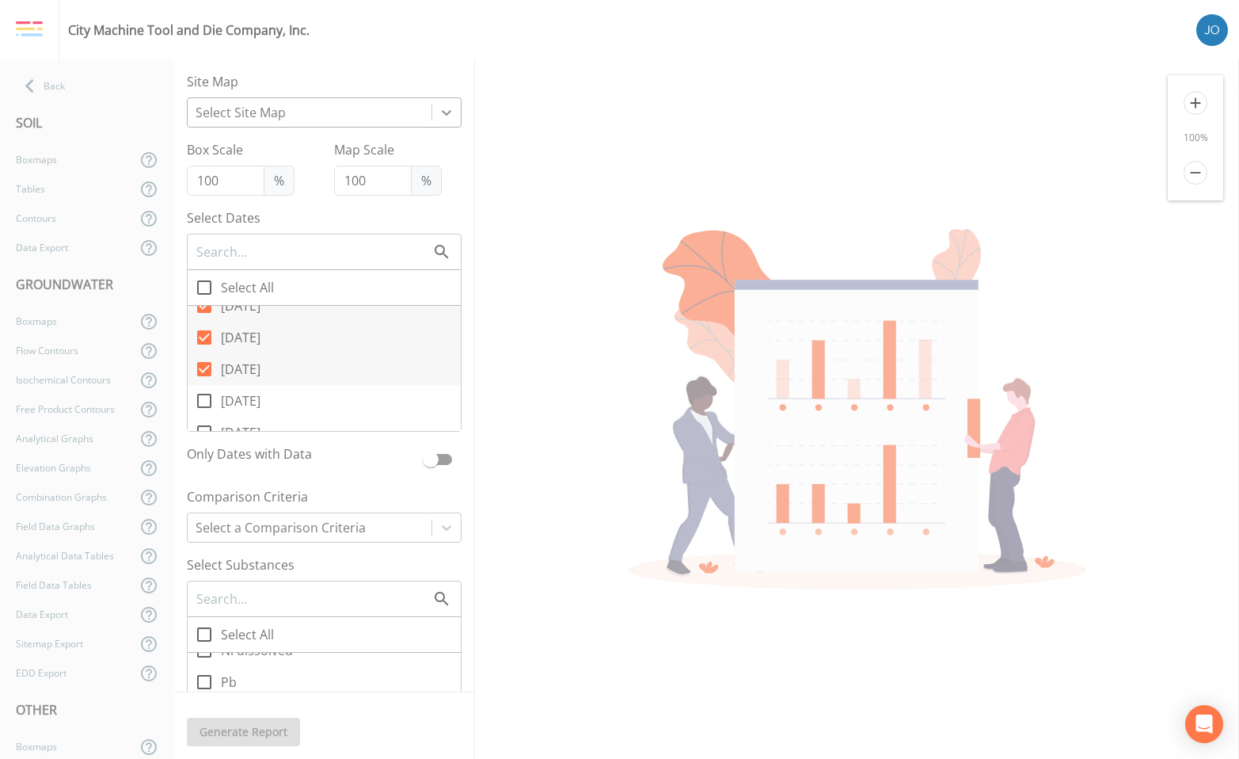
click at [439, 108] on icon at bounding box center [447, 113] width 16 height 16
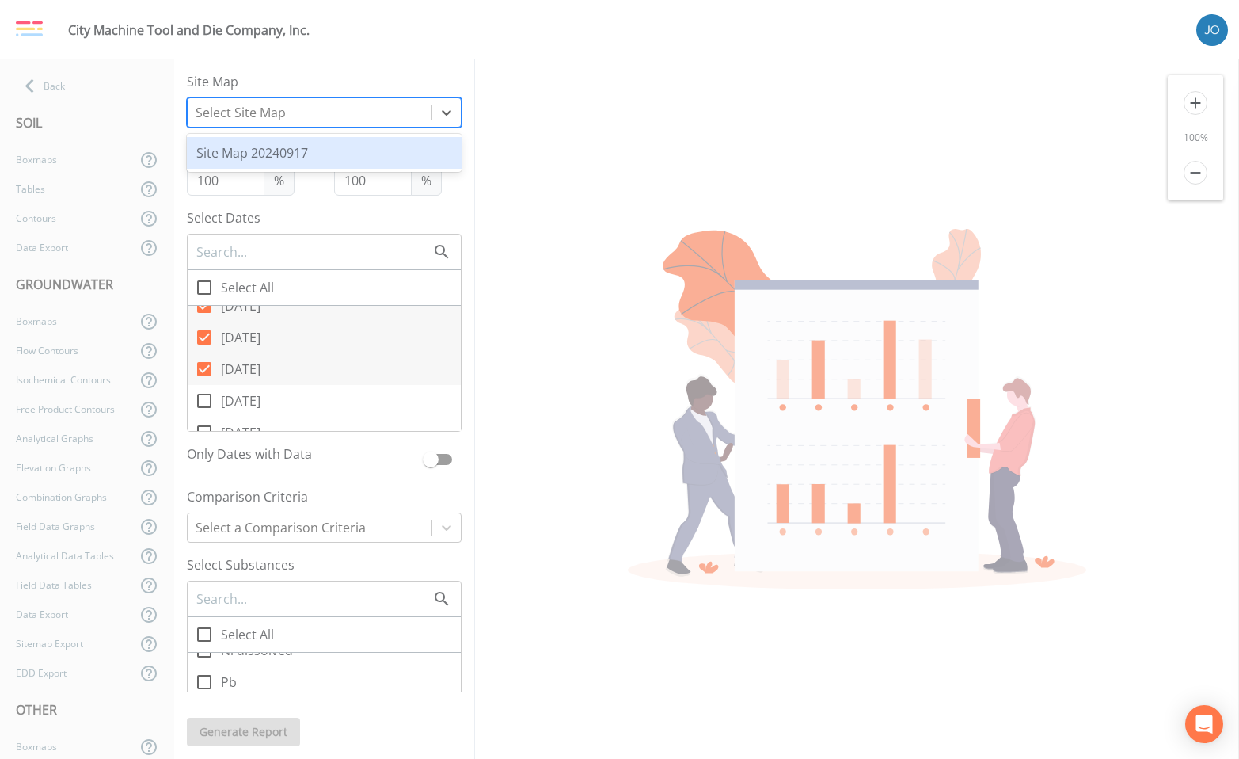
click at [278, 150] on div "Site Map 20240917" at bounding box center [324, 153] width 275 height 32
checkbox input "false"
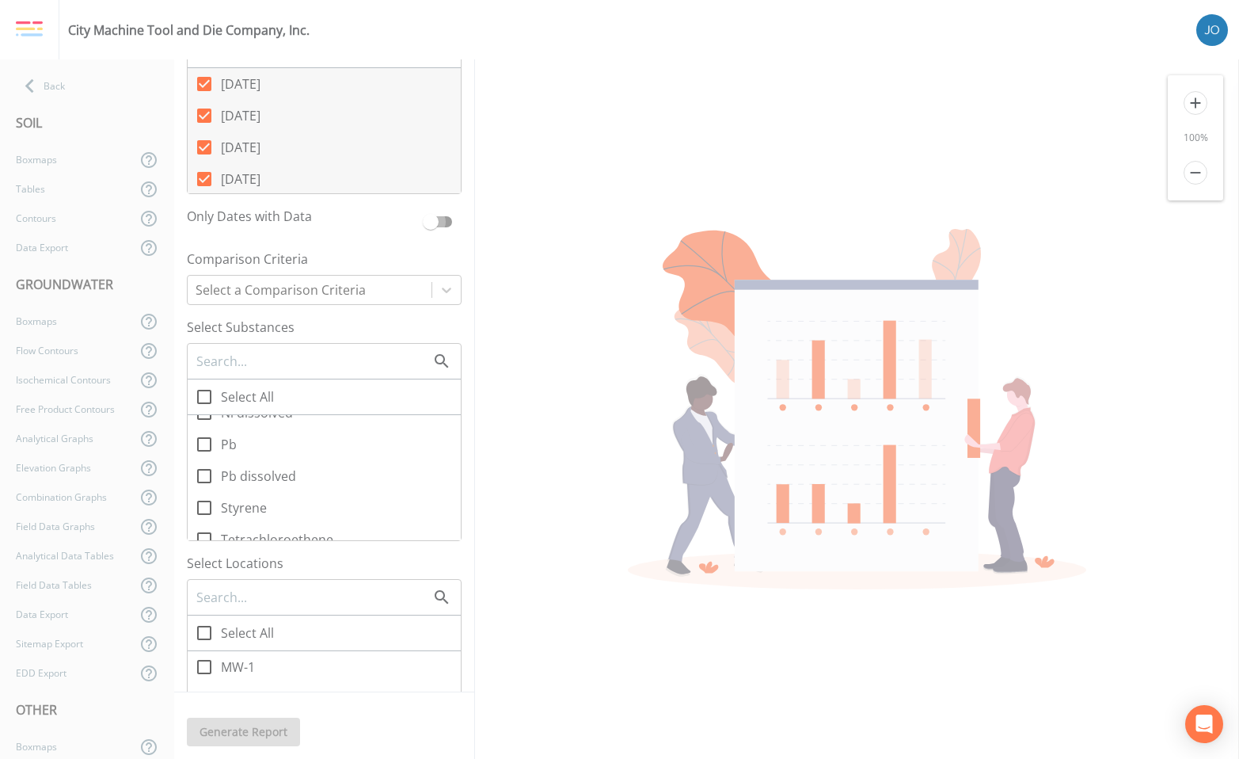
click at [437, 222] on input "checkbox" at bounding box center [431, 215] width 90 height 16
checkbox input "true"
click at [442, 291] on icon at bounding box center [447, 290] width 10 height 6
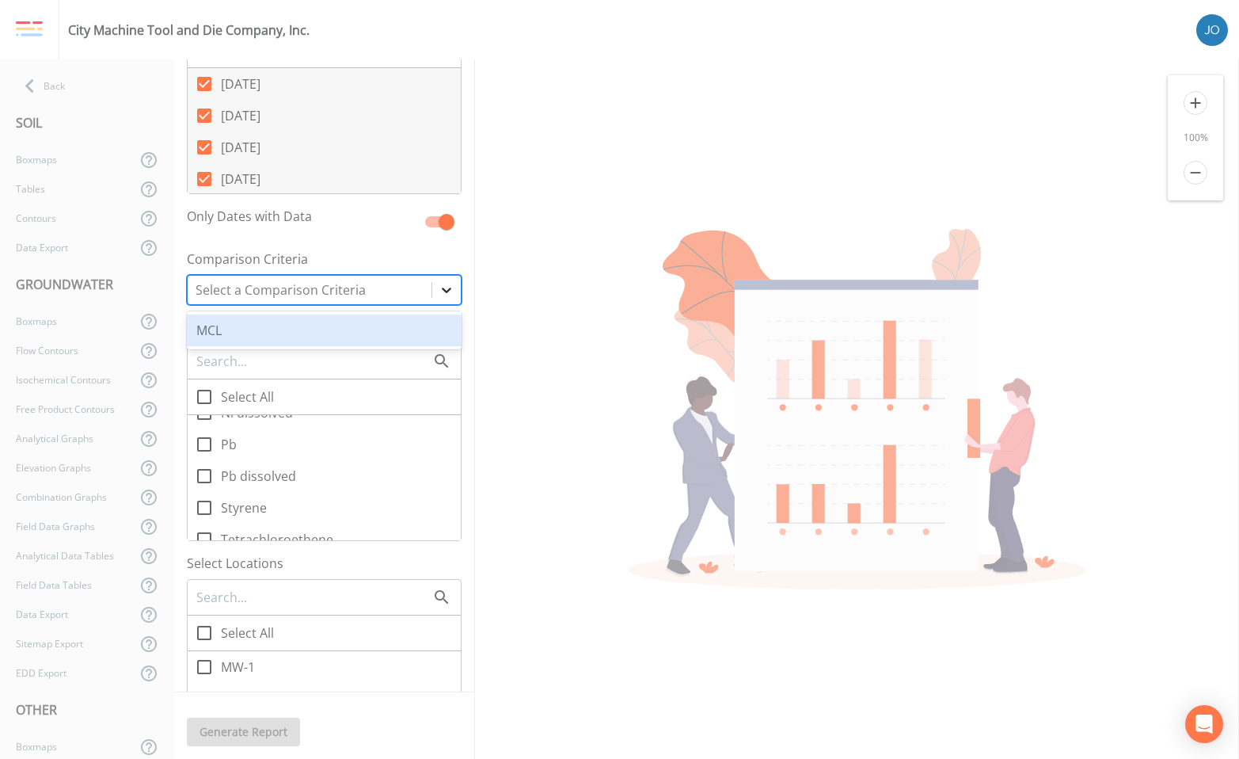
click at [442, 291] on icon at bounding box center [447, 290] width 10 height 6
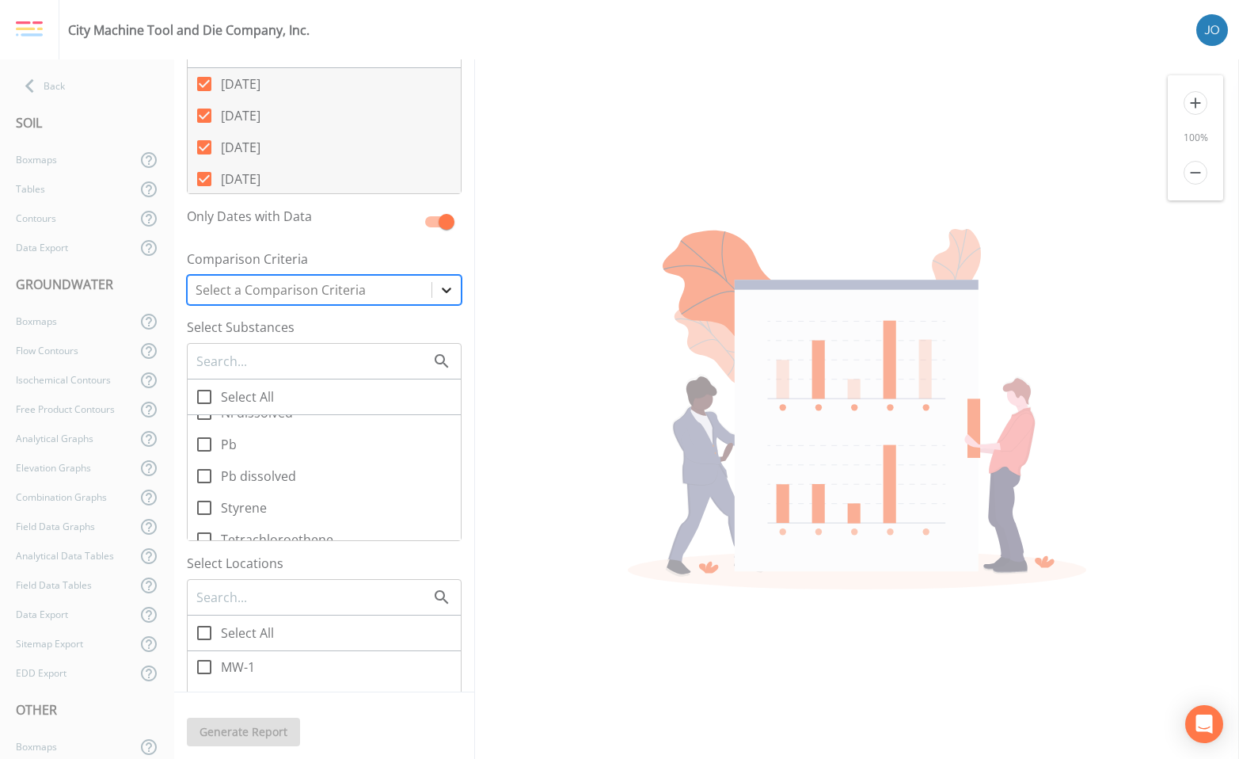
click at [432, 289] on div at bounding box center [446, 290] width 29 height 29
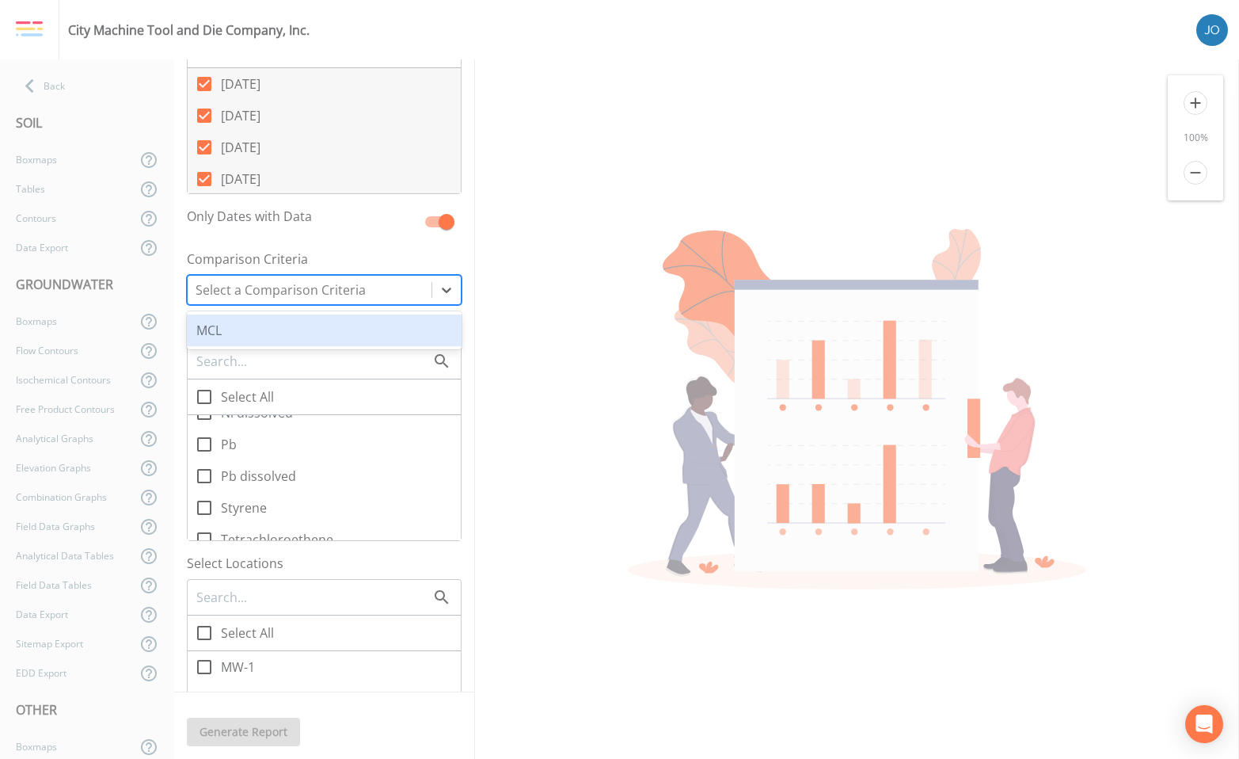
click at [367, 333] on div "MCL" at bounding box center [324, 330] width 275 height 32
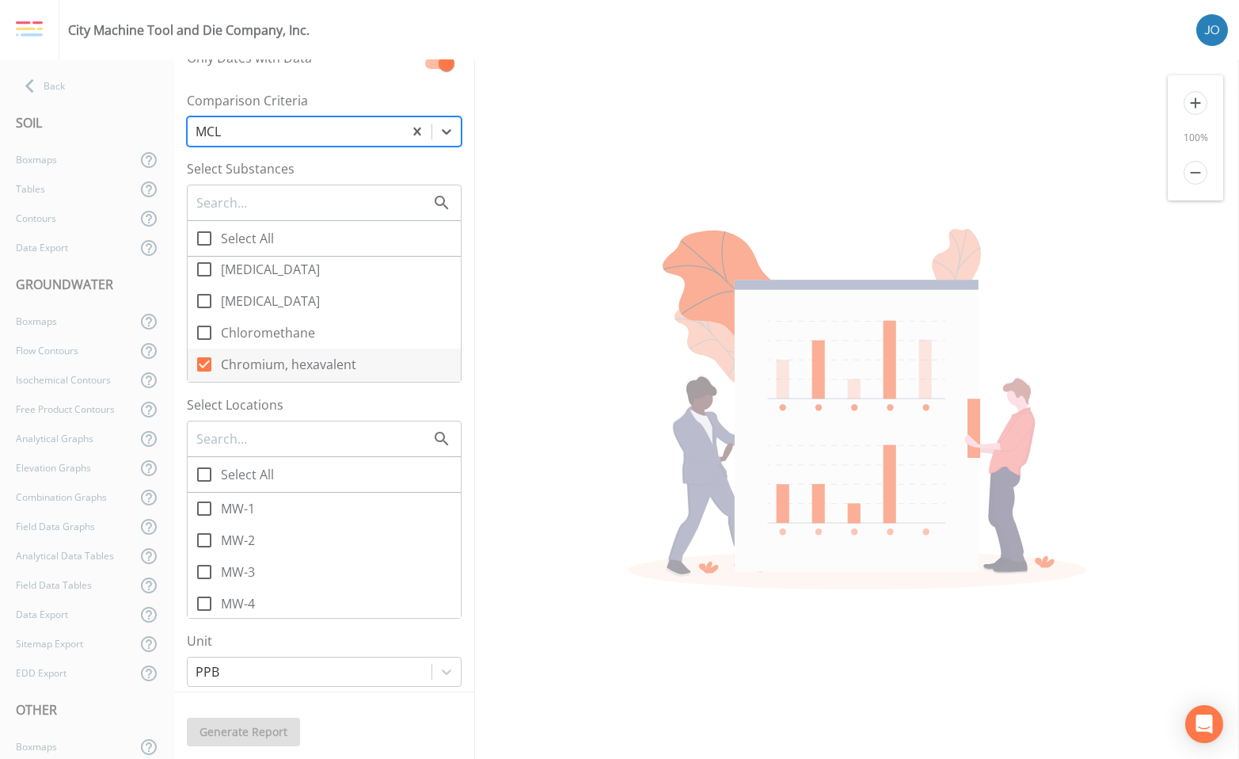
scroll to position [1349, 0]
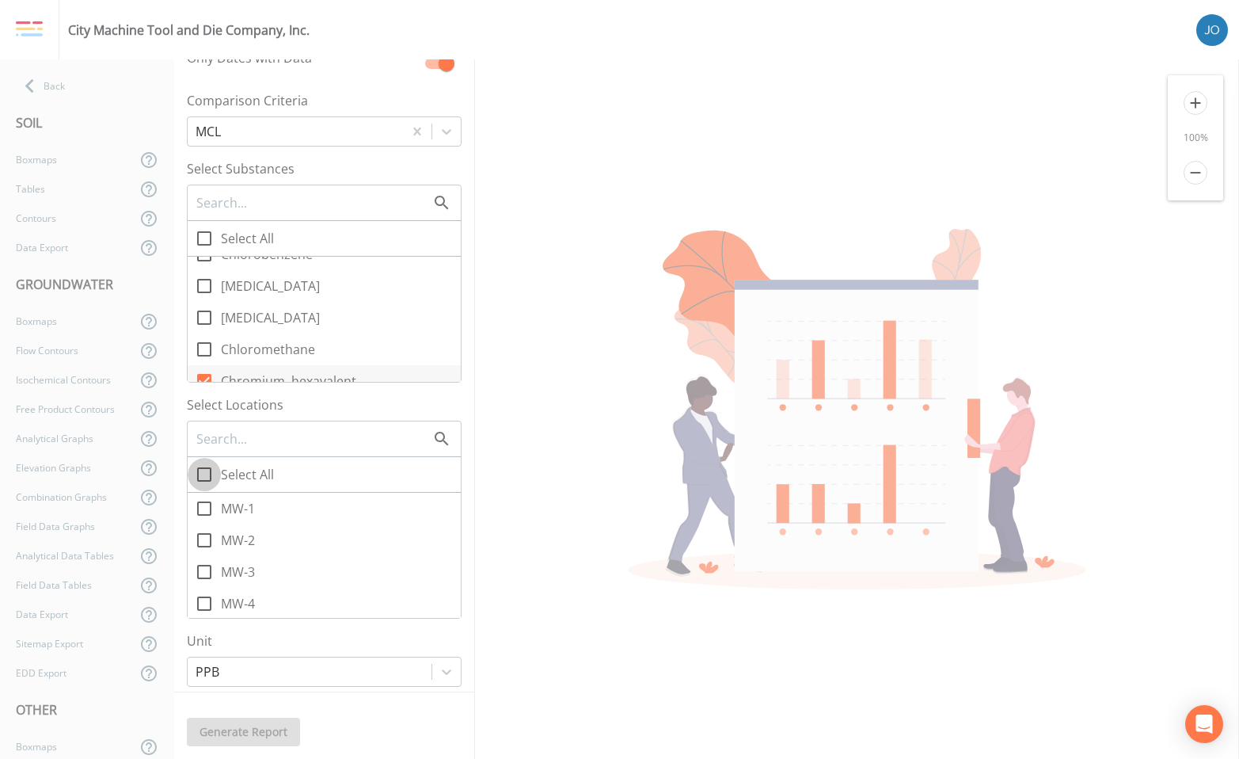
click at [200, 478] on icon at bounding box center [204, 474] width 19 height 19
click at [200, 474] on input "Select All" at bounding box center [196, 466] width 16 height 16
checkbox input "true"
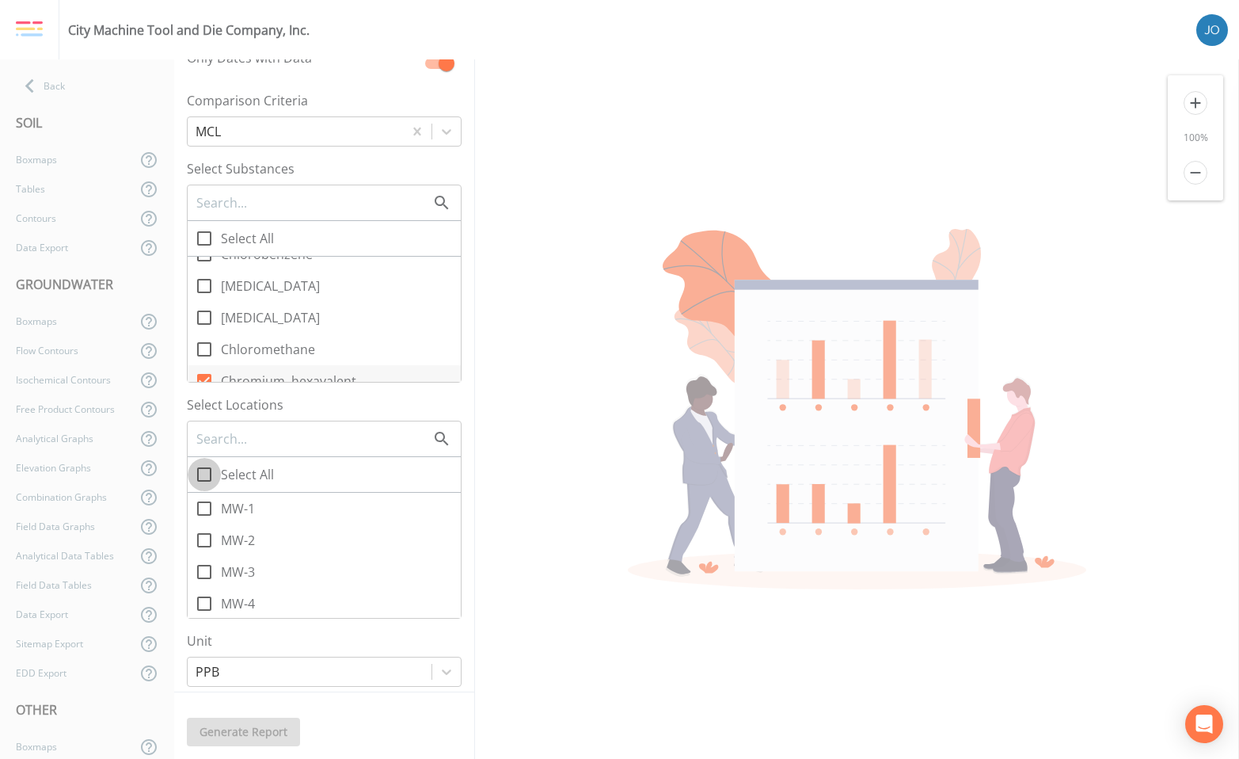
checkbox input "true"
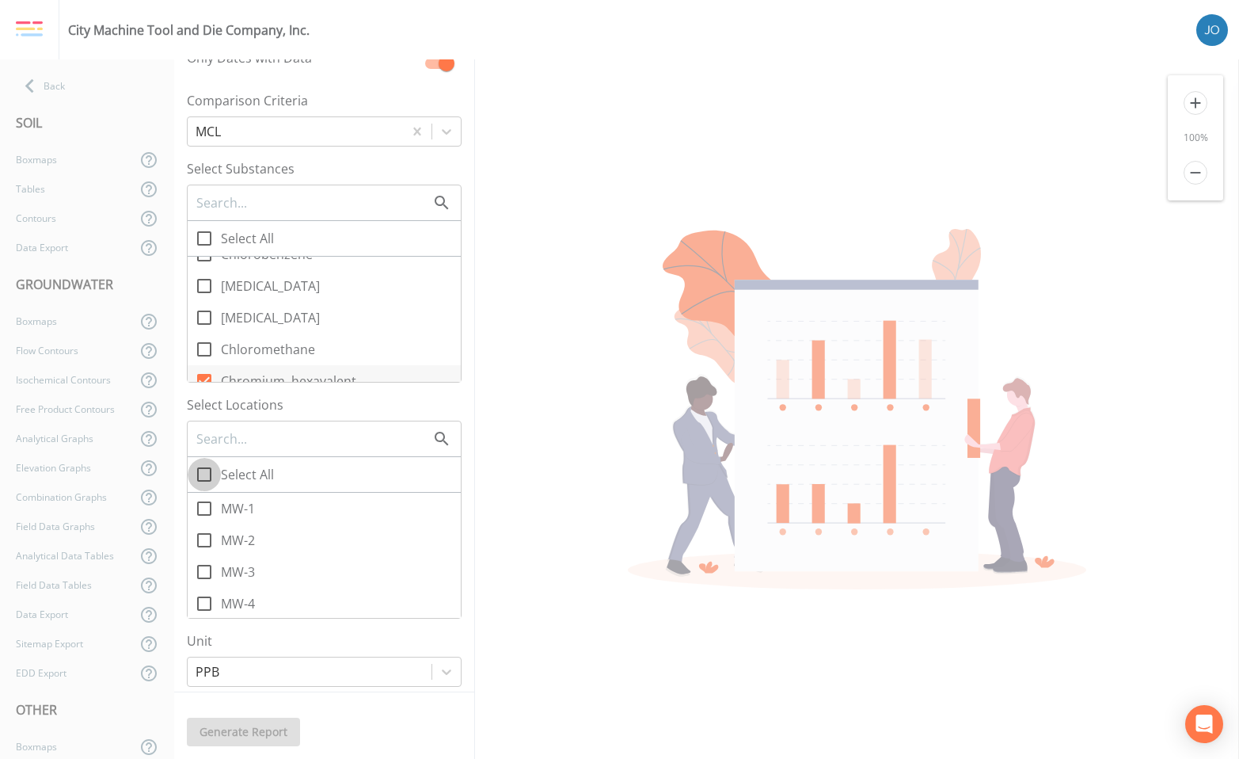
checkbox input "true"
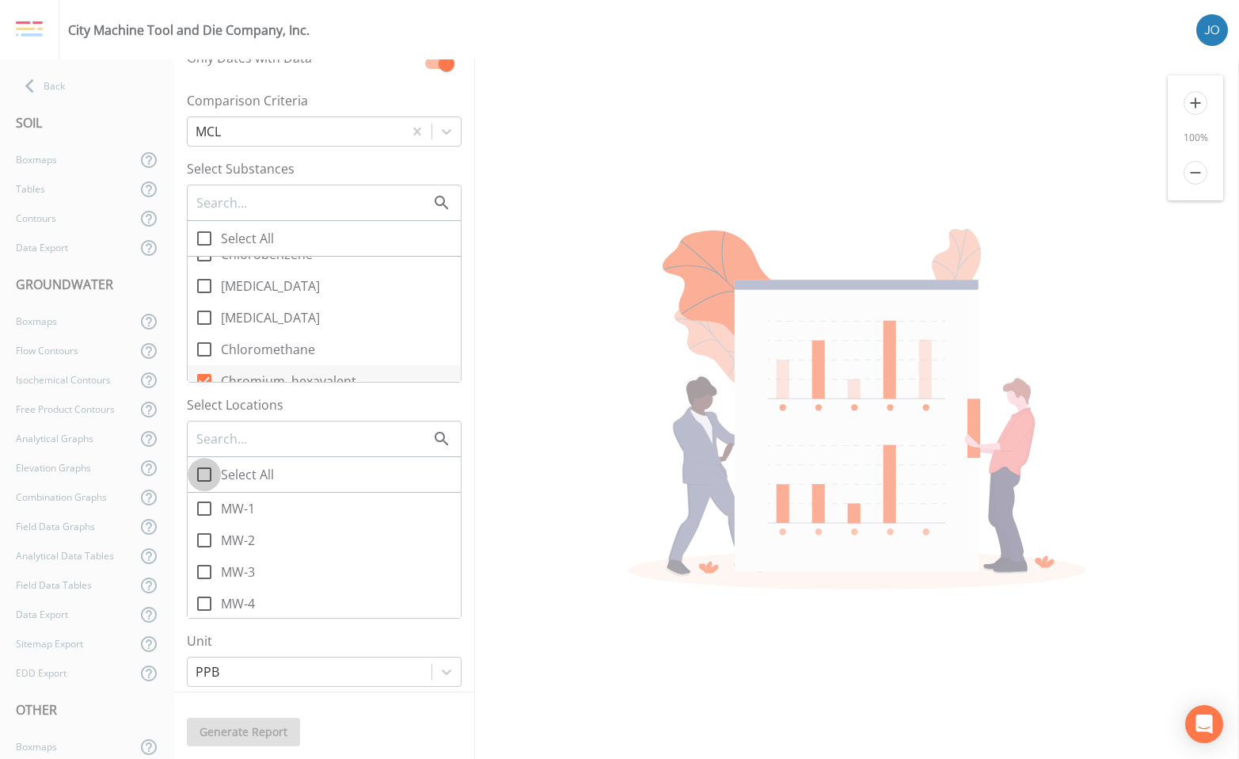
checkbox input "true"
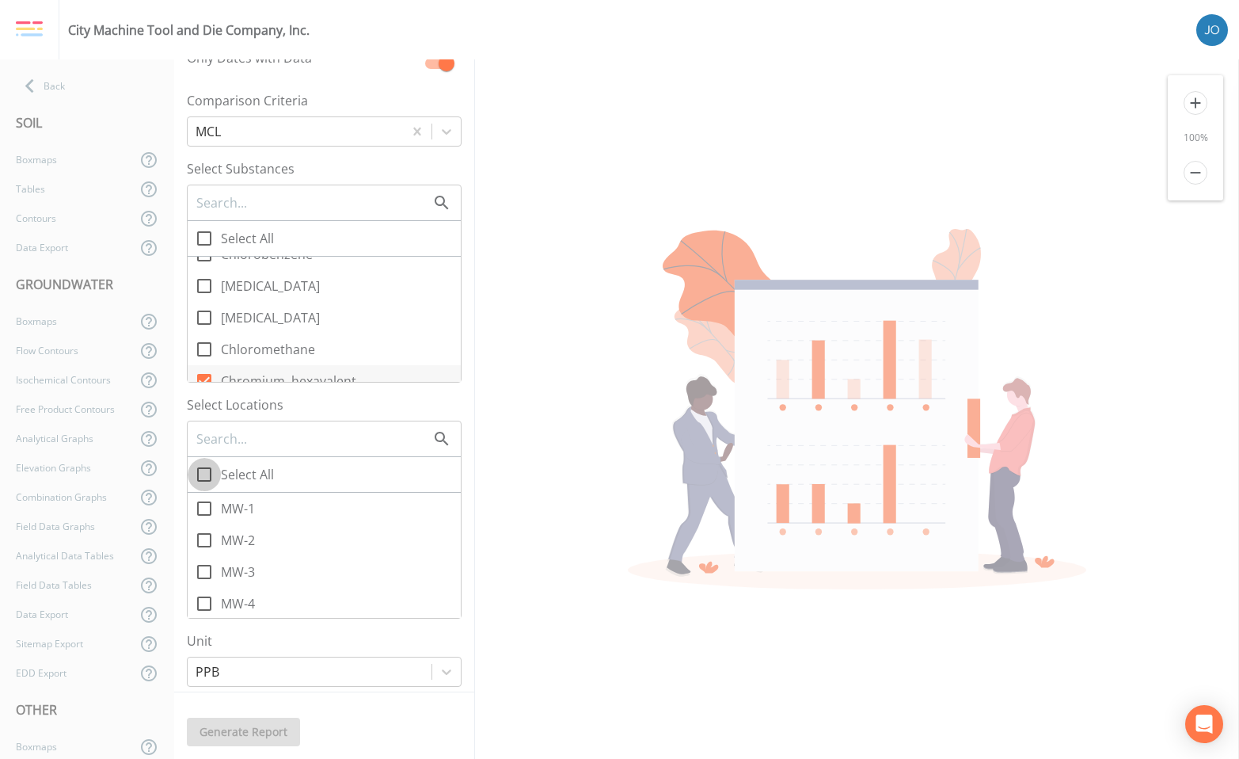
checkbox input "true"
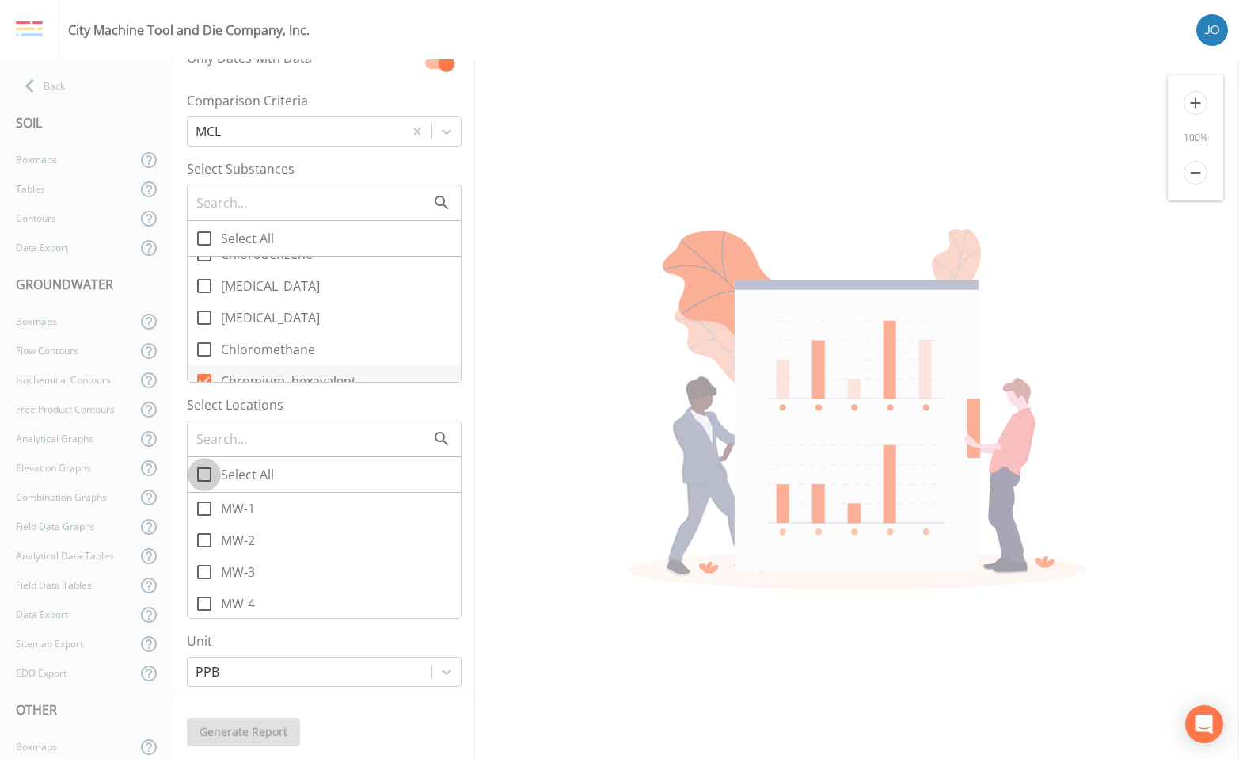
checkbox input "true"
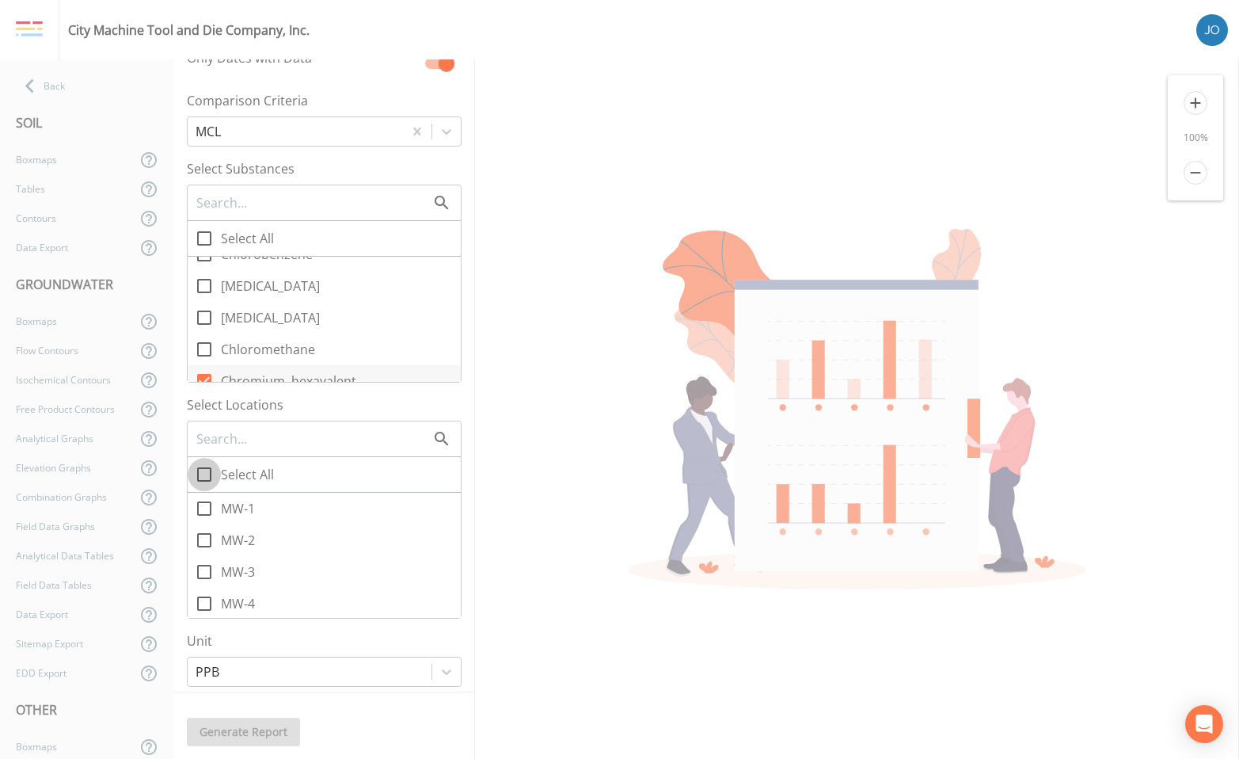
checkbox input "true"
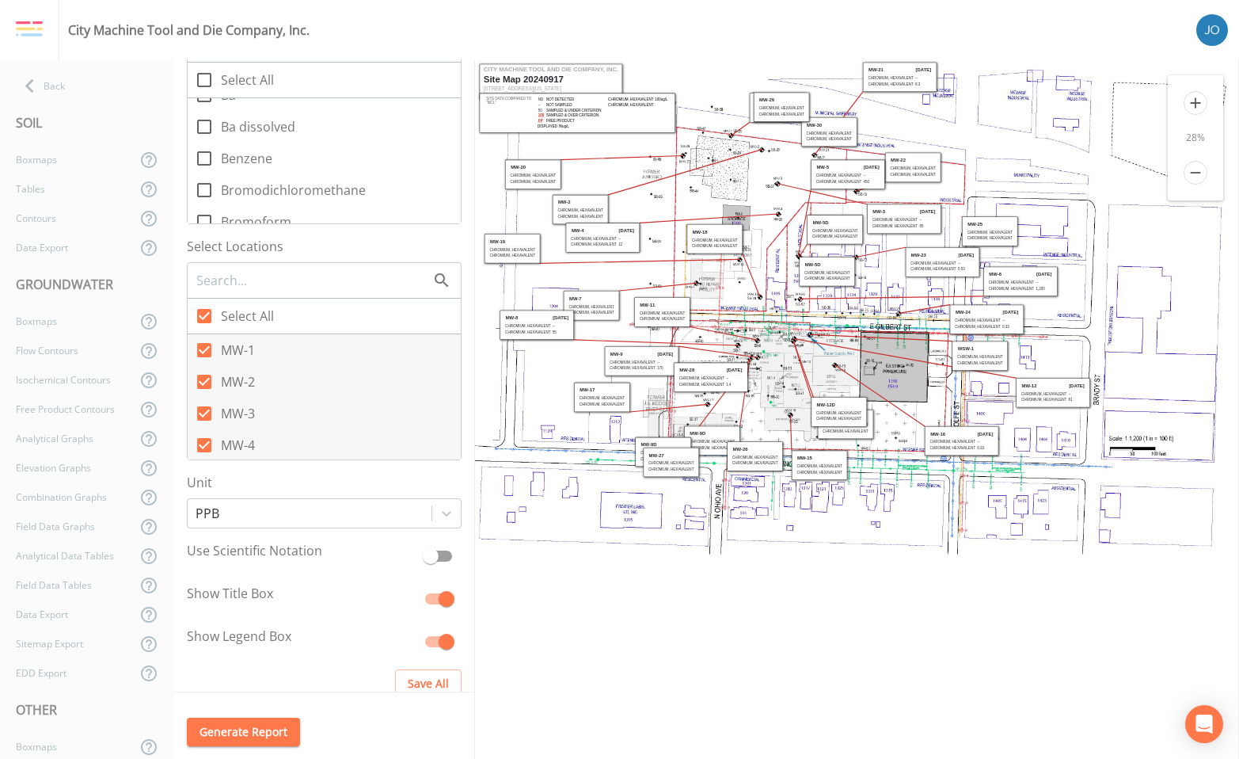
scroll to position [1032, 0]
click at [36, 84] on icon at bounding box center [30, 86] width 28 height 28
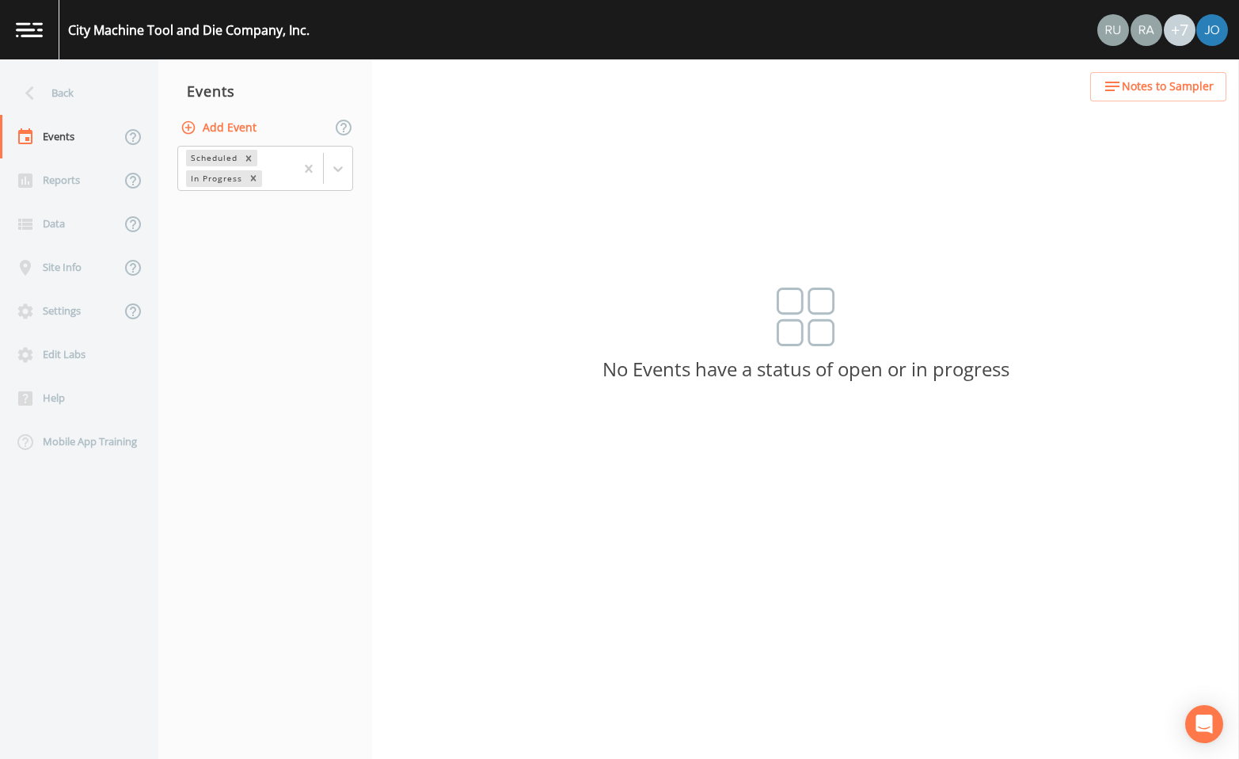
click at [36, 84] on icon at bounding box center [30, 93] width 28 height 28
